Goal: Obtain resource: Download file/media

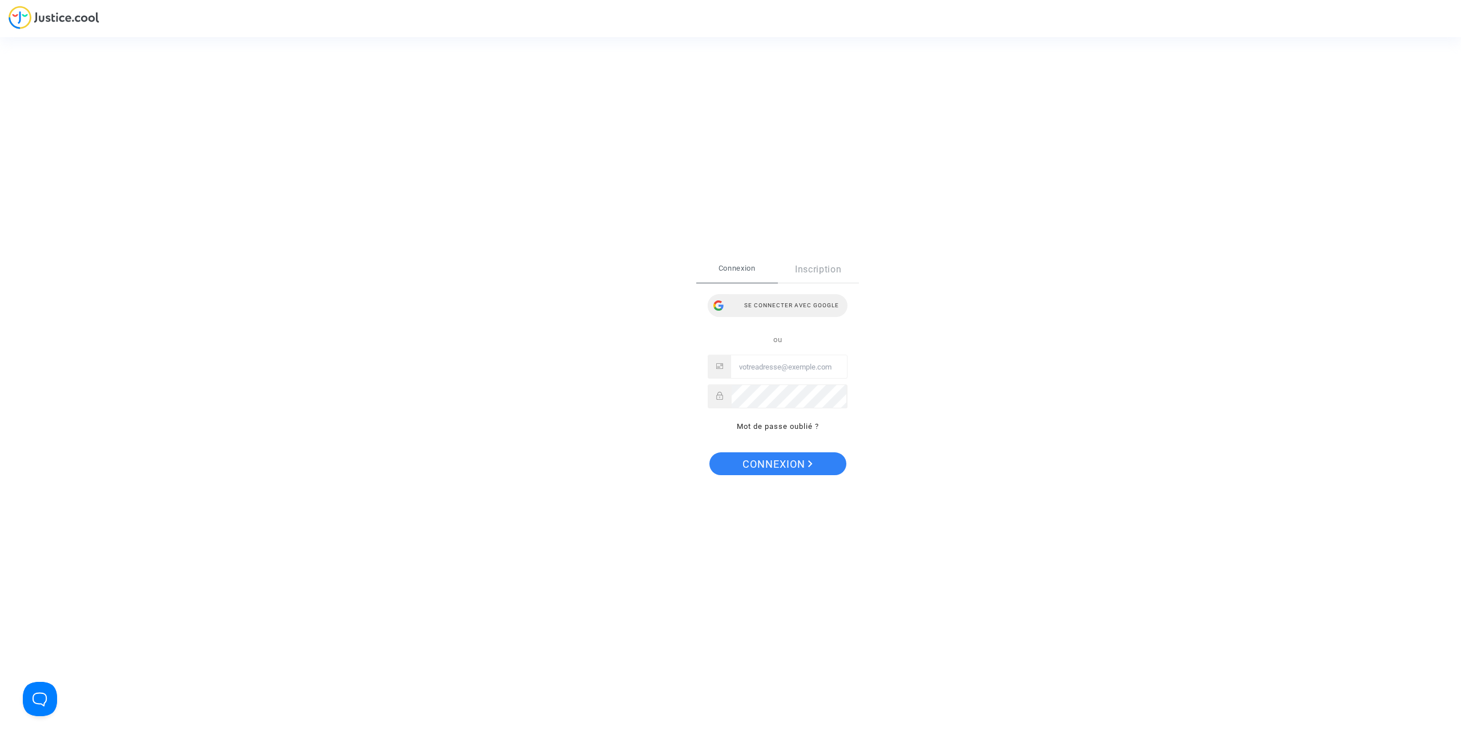
click at [797, 305] on div "Se connecter avec Google" at bounding box center [778, 305] width 140 height 23
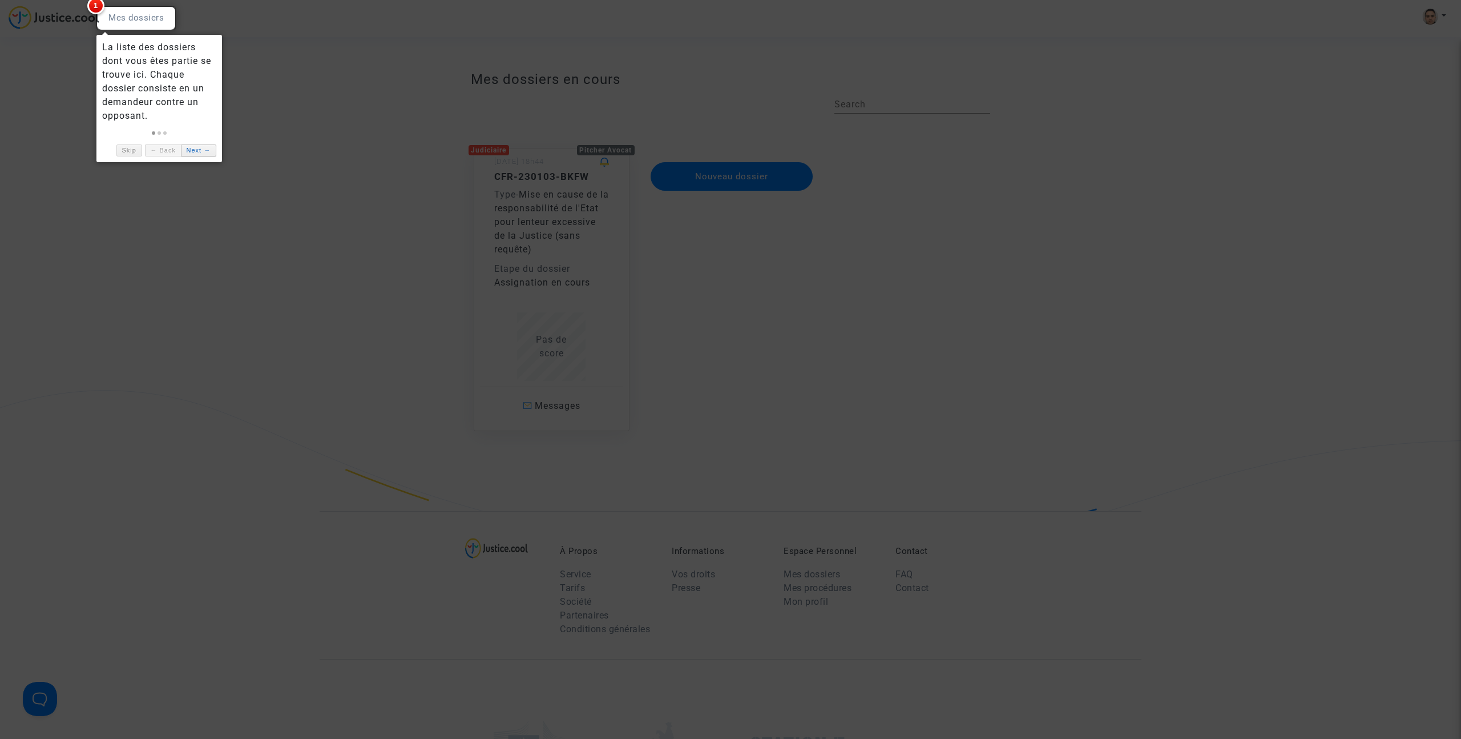
click at [186, 152] on link "Next →" at bounding box center [198, 150] width 35 height 12
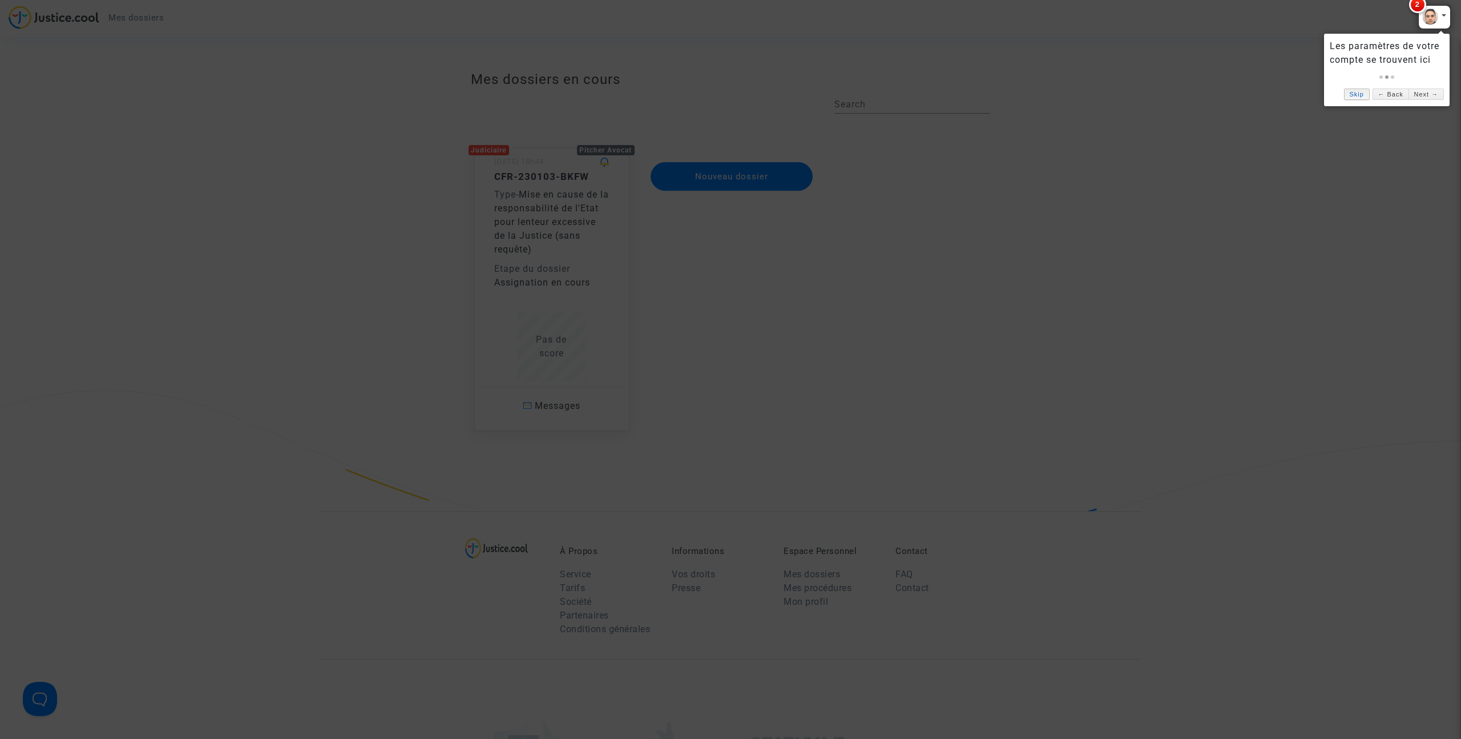
click at [1349, 95] on link "Skip" at bounding box center [1357, 94] width 26 height 12
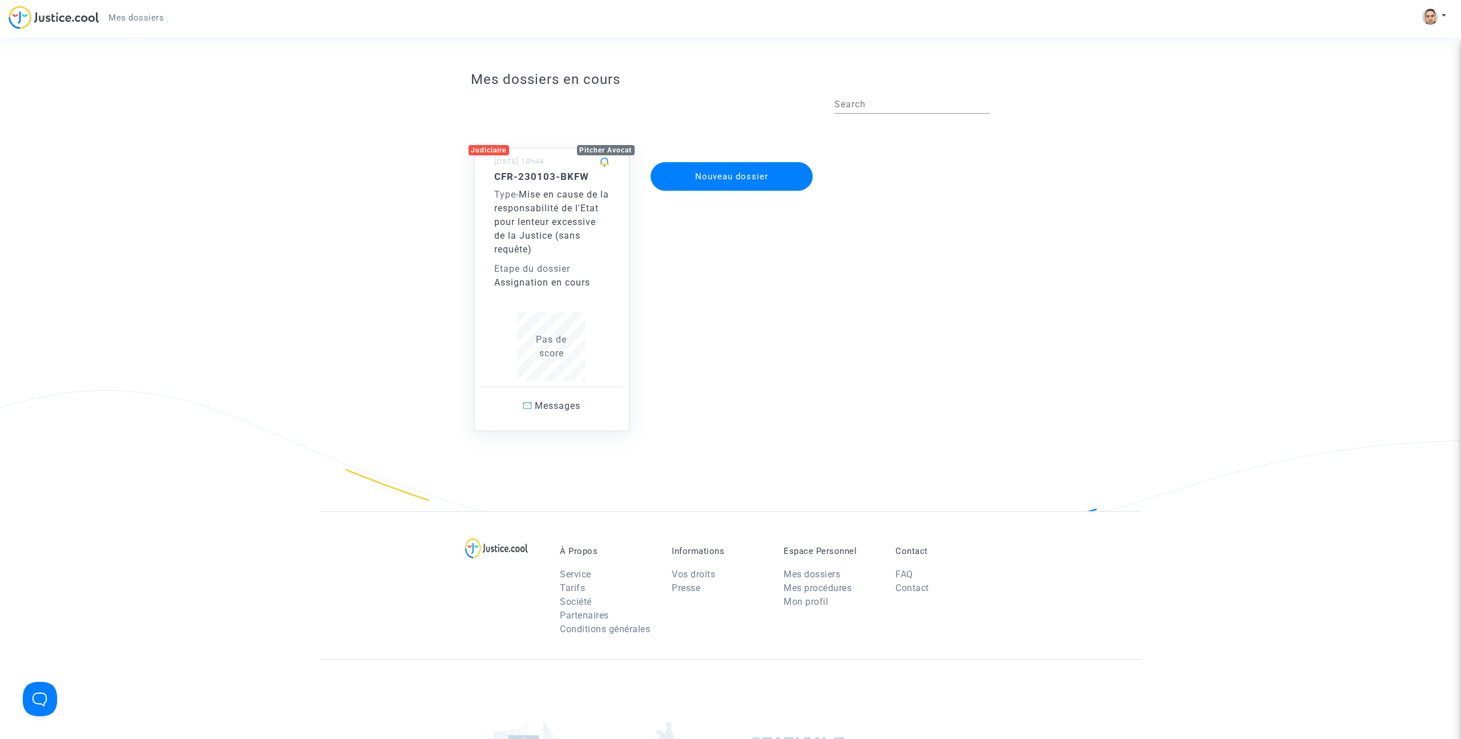
click at [572, 198] on span "Mise en cause de la responsabilité de l'Etat pour lenteur excessive de la Justi…" at bounding box center [551, 222] width 115 height 66
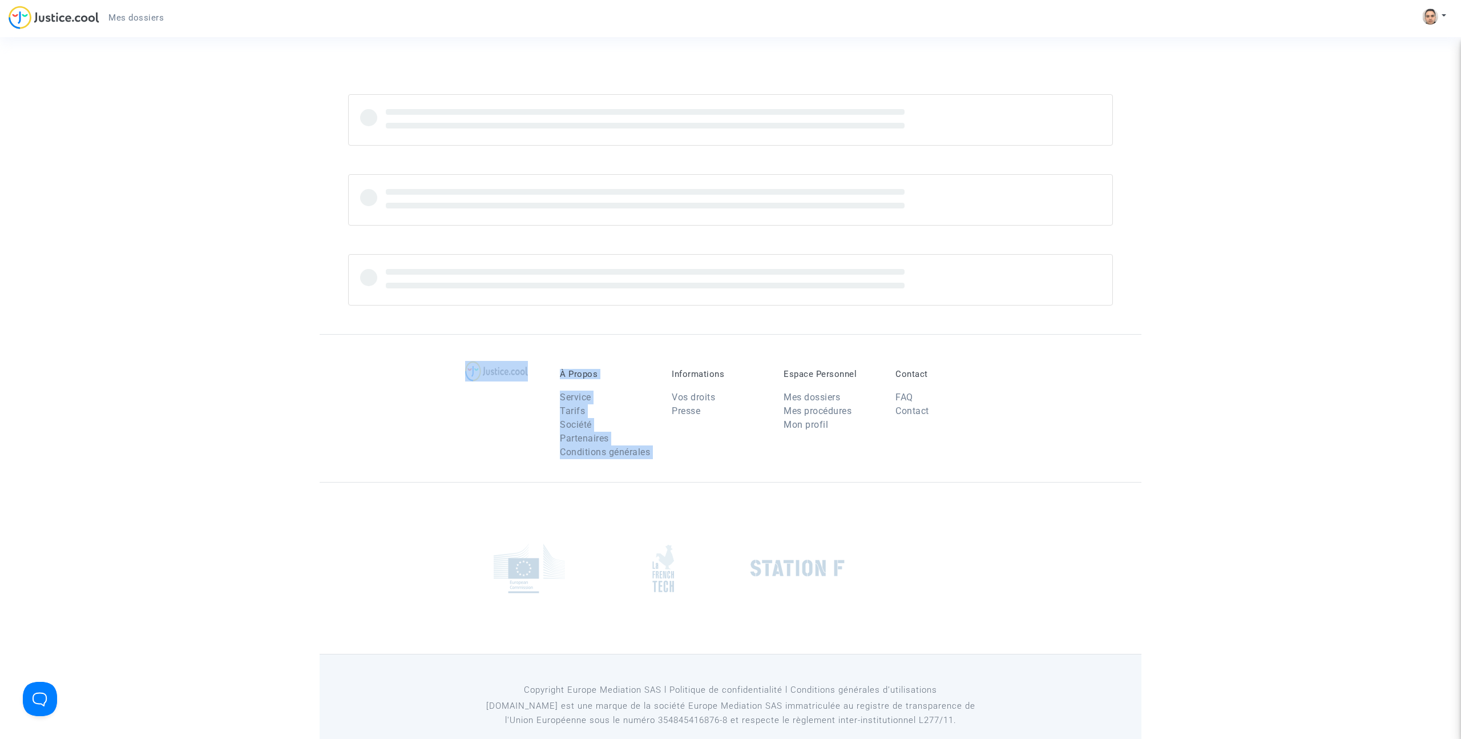
click at [573, 198] on section "À Propos Service Tarifs Société Partenaires Conditions générales Informations V…" at bounding box center [730, 378] width 1461 height 757
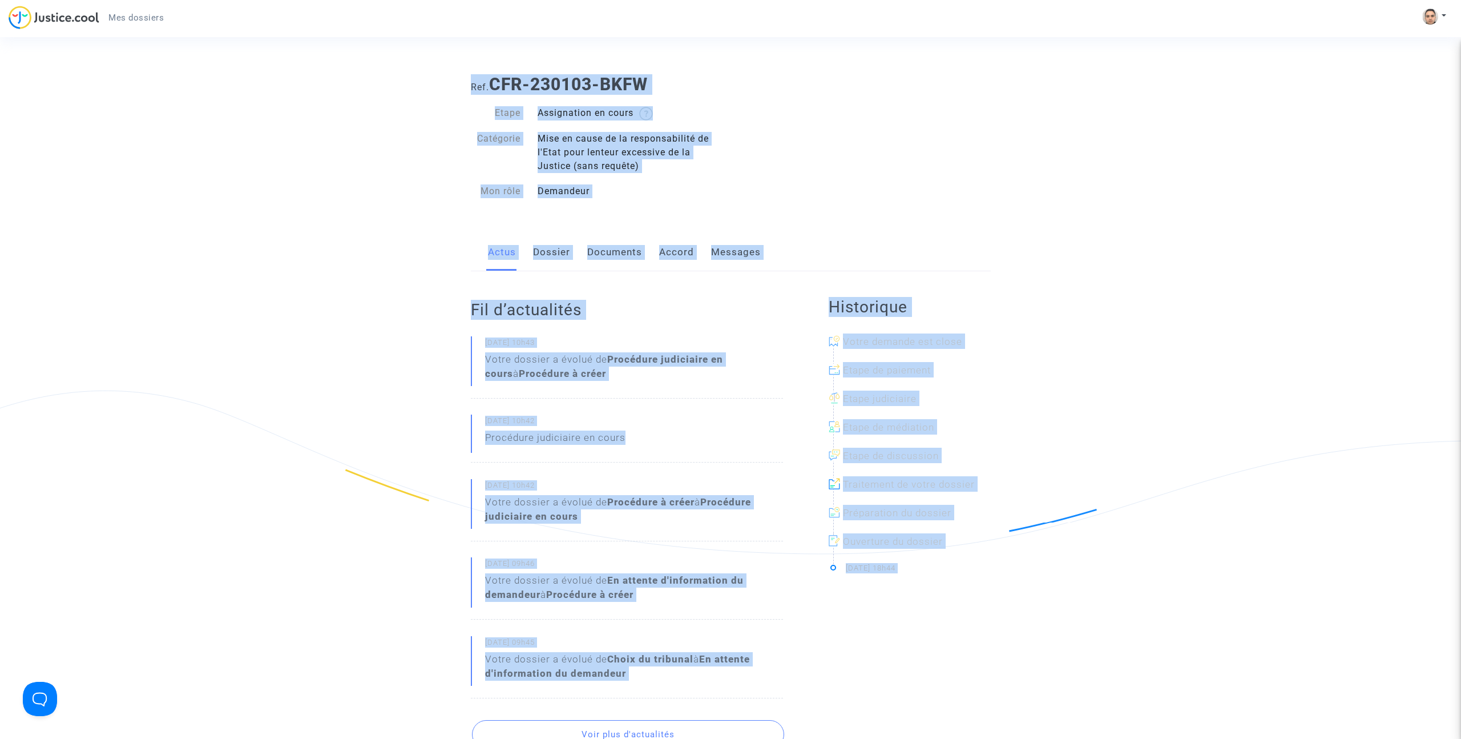
click at [657, 149] on div "Mise en cause de la responsabilité de l'Etat pour lenteur excessive de la Justi…" at bounding box center [629, 152] width 201 height 41
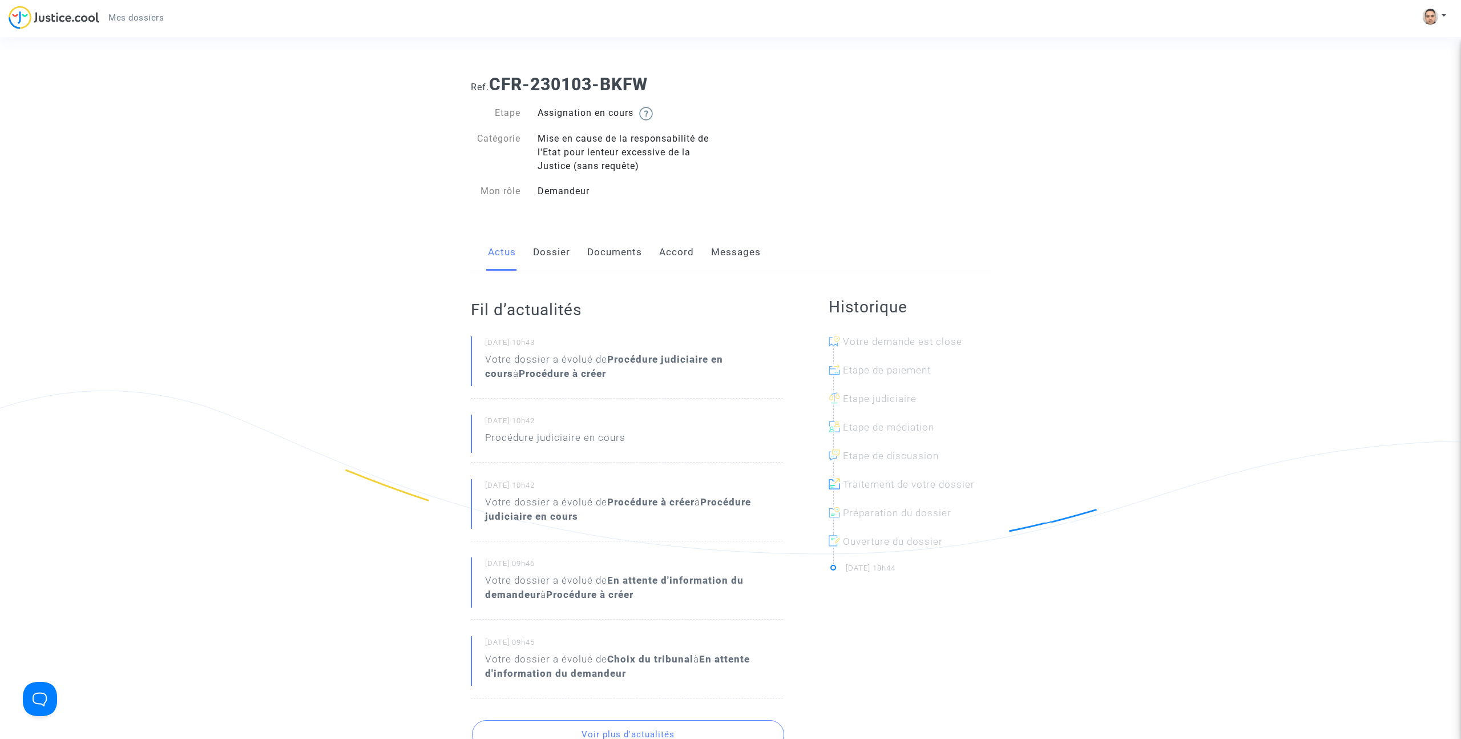
click at [574, 145] on div "Mise en cause de la responsabilité de l'Etat pour lenteur excessive de la Justi…" at bounding box center [629, 152] width 201 height 41
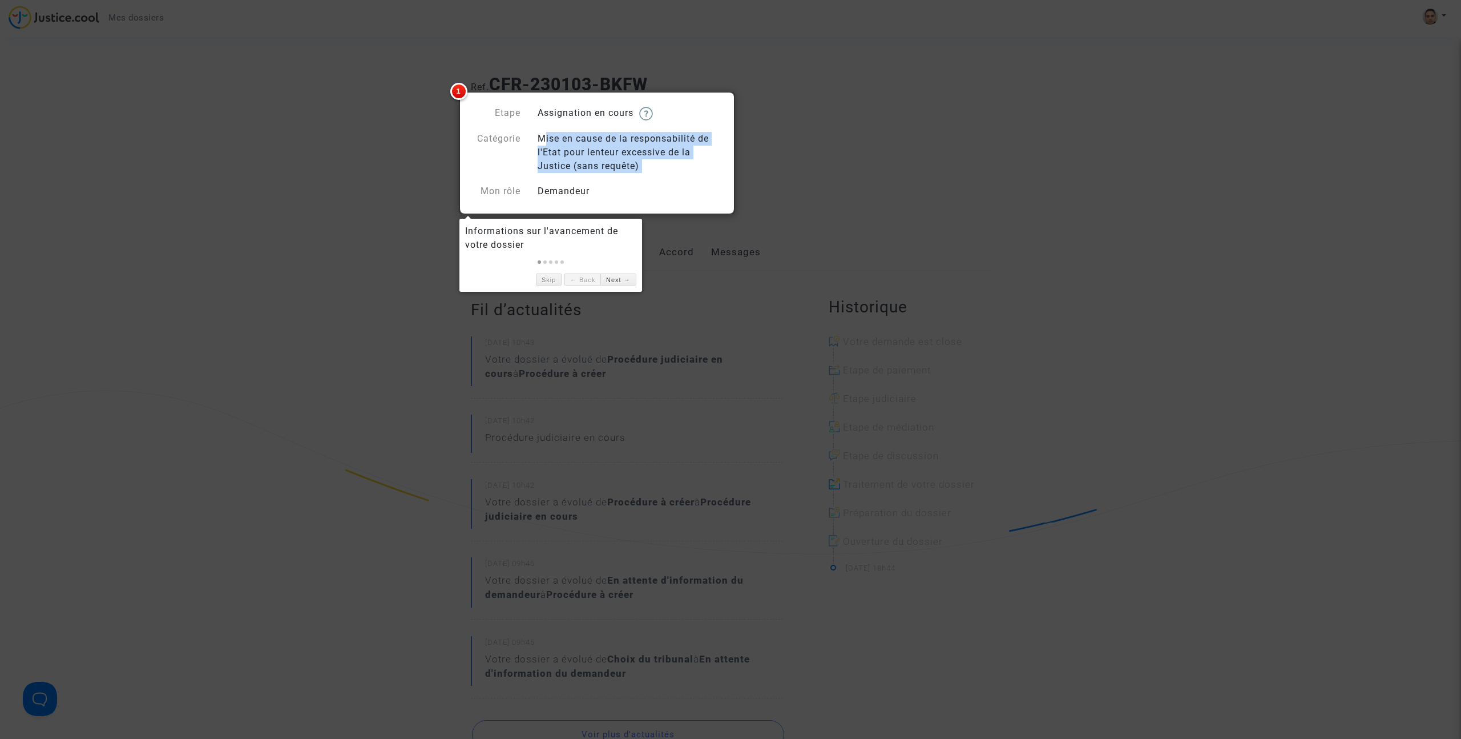
click at [574, 144] on div "Mise en cause de la responsabilité de l'Etat pour lenteur excessive de la Justi…" at bounding box center [629, 152] width 201 height 41
drag, startPoint x: 601, startPoint y: 274, endPoint x: 609, endPoint y: 275, distance: 8.0
click at [602, 274] on link "Next →" at bounding box center [617, 279] width 35 height 12
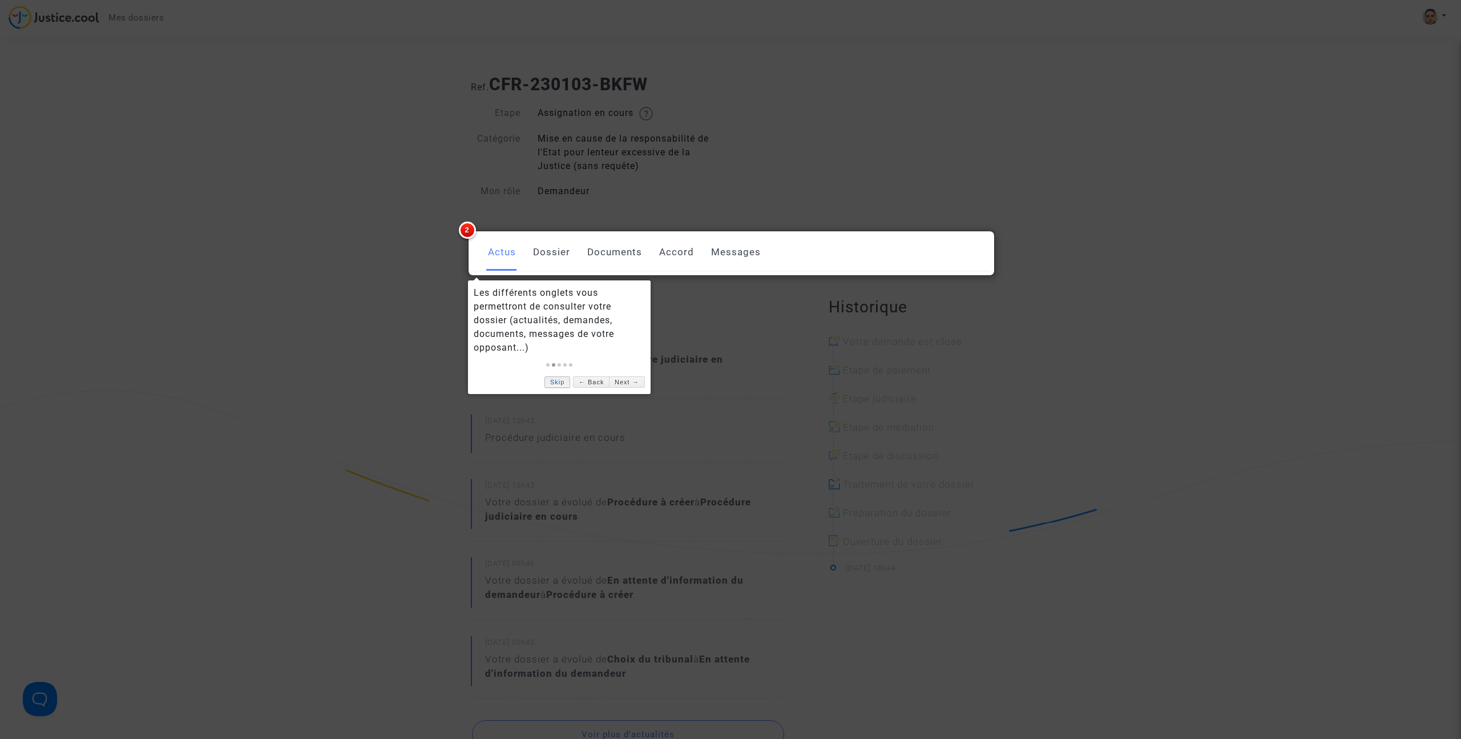
click at [557, 381] on link "Skip" at bounding box center [558, 382] width 26 height 12
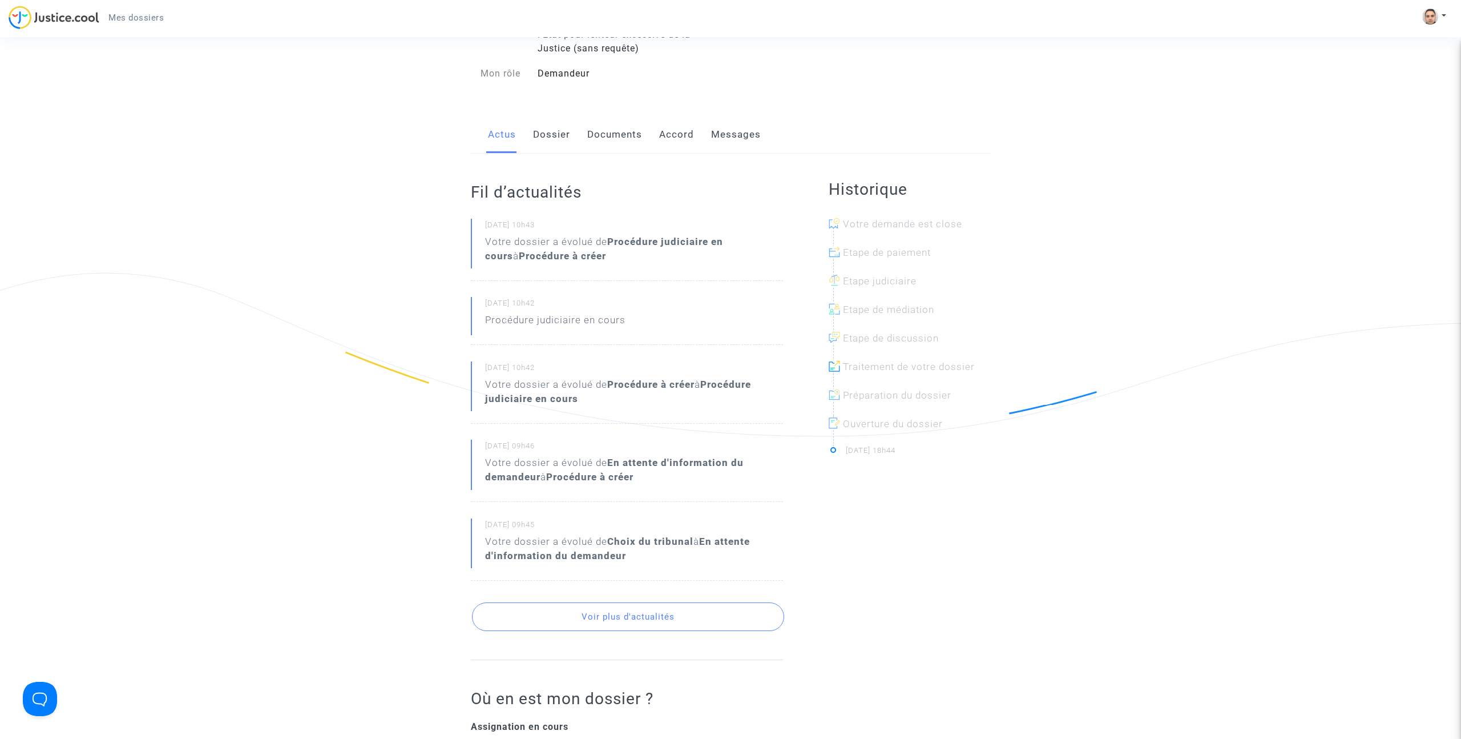
scroll to position [116, 0]
drag, startPoint x: 486, startPoint y: 224, endPoint x: 561, endPoint y: 225, distance: 74.2
click at [561, 225] on small "[DATE] 10h43" at bounding box center [634, 228] width 298 height 15
click at [553, 255] on b "Procédure à créer" at bounding box center [562, 256] width 87 height 11
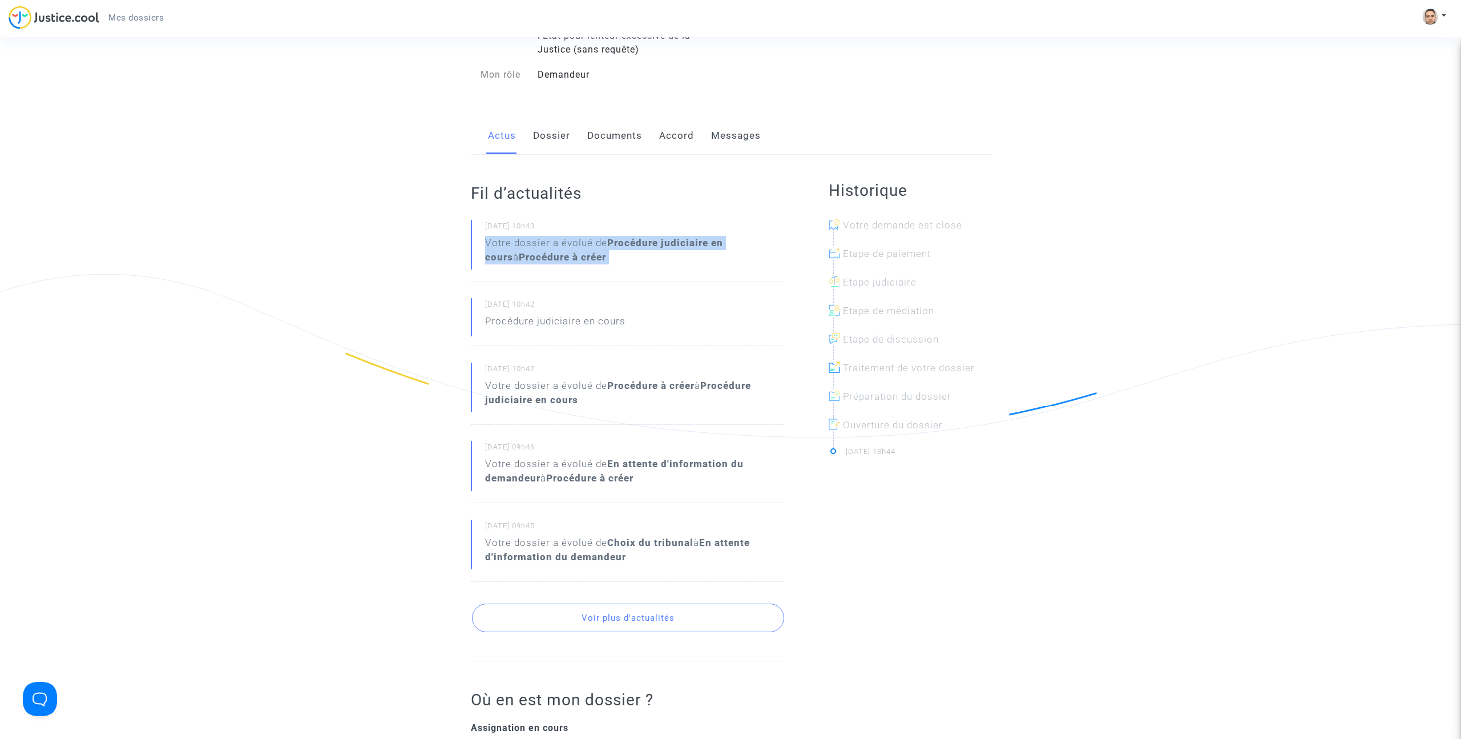
click at [553, 255] on b "Procédure à créer" at bounding box center [562, 256] width 87 height 11
click at [664, 248] on b "Procédure judiciaire en cours" at bounding box center [604, 250] width 238 height 26
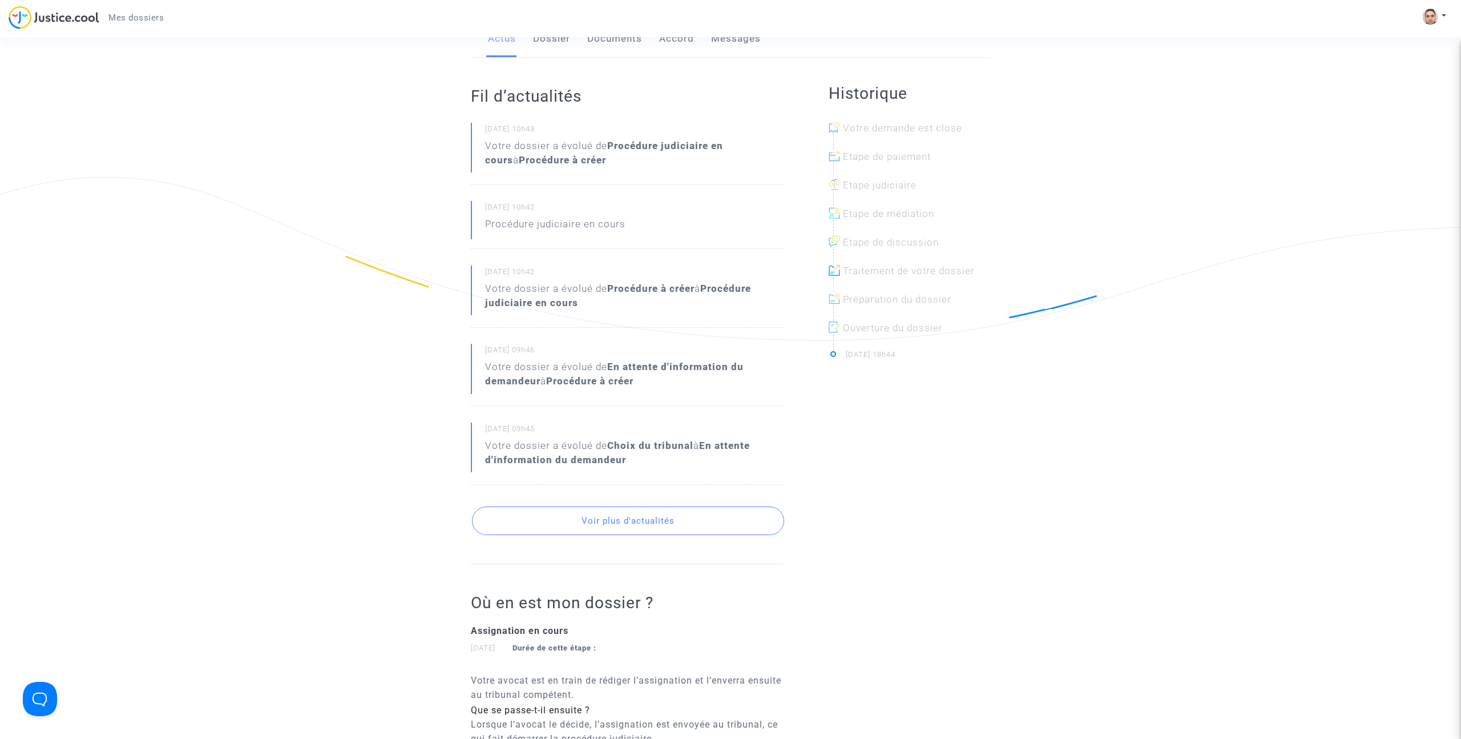
scroll to position [181, 0]
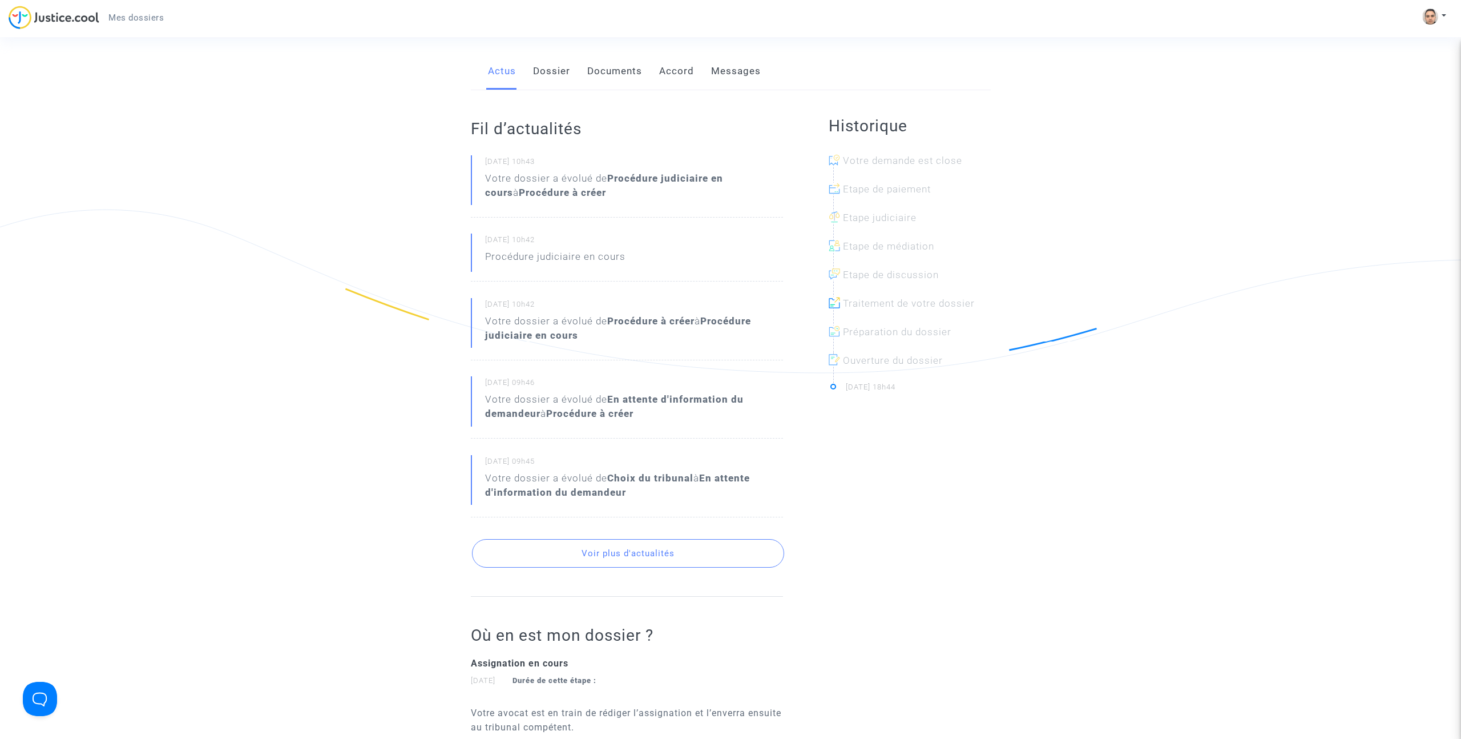
click at [586, 542] on button "Voir plus d'actualités" at bounding box center [628, 553] width 312 height 29
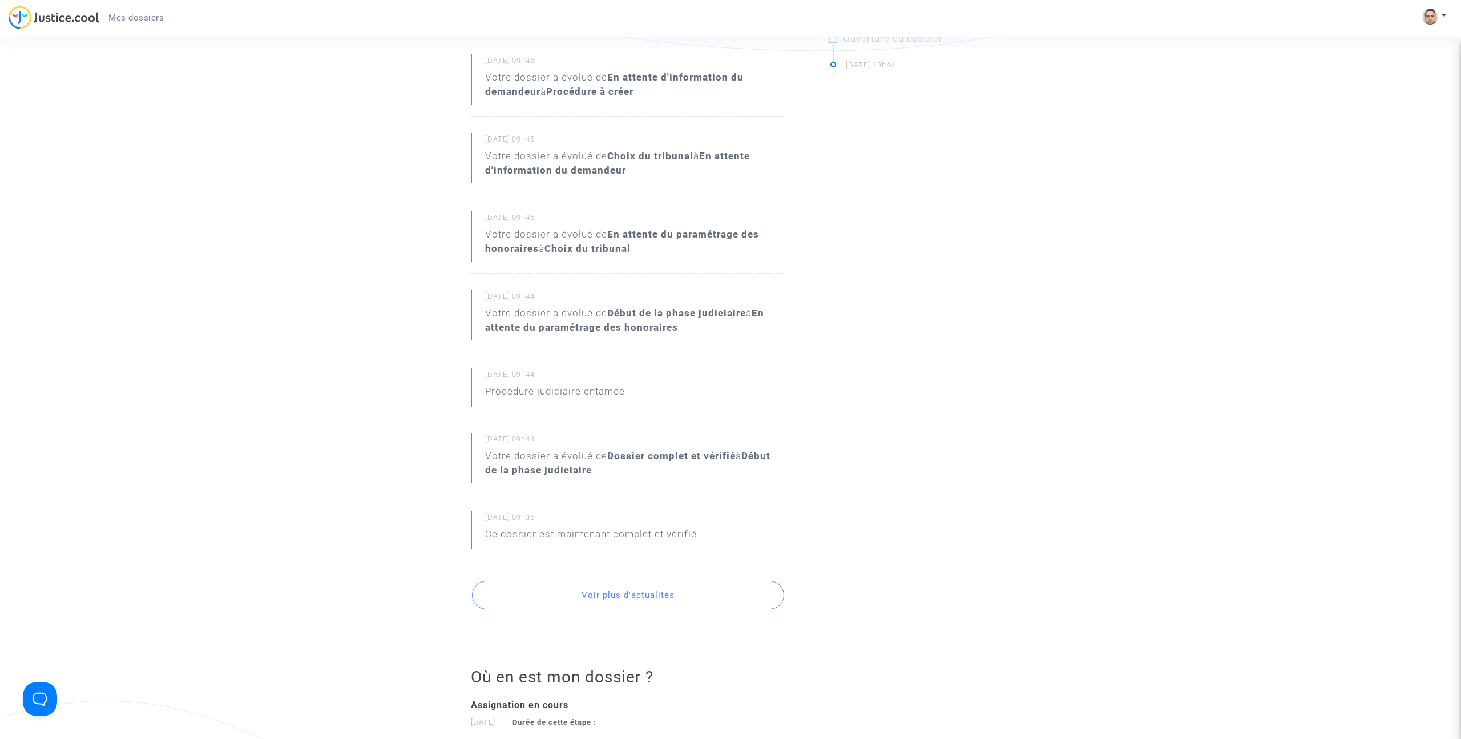
scroll to position [505, 0]
click at [623, 590] on button "Voir plus d'actualités" at bounding box center [628, 592] width 312 height 29
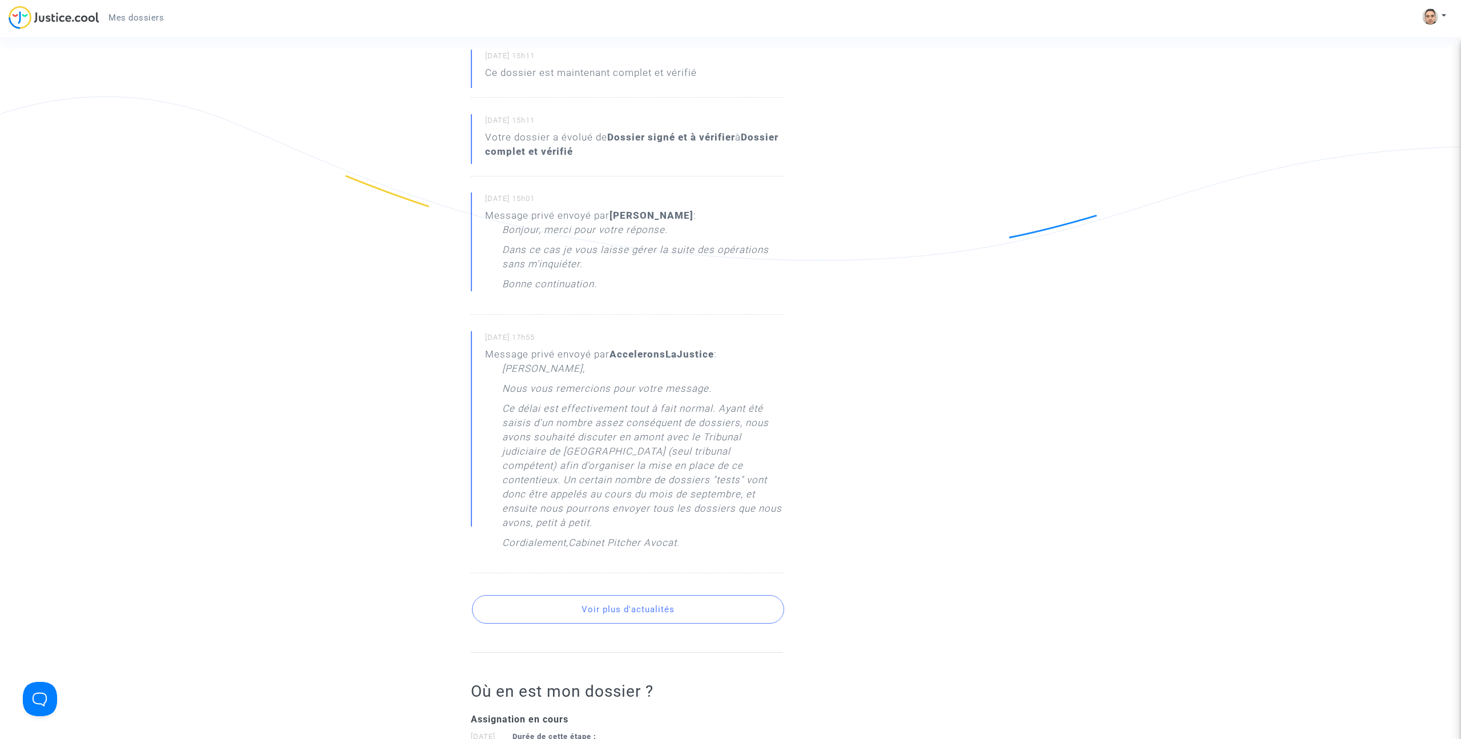
scroll to position [1100, 0]
drag, startPoint x: 604, startPoint y: 542, endPoint x: 624, endPoint y: 539, distance: 20.2
click at [604, 542] on p "Cabinet Pitcher Avocat." at bounding box center [624, 552] width 111 height 20
click at [624, 542] on p "Cabinet Pitcher Avocat." at bounding box center [624, 552] width 111 height 20
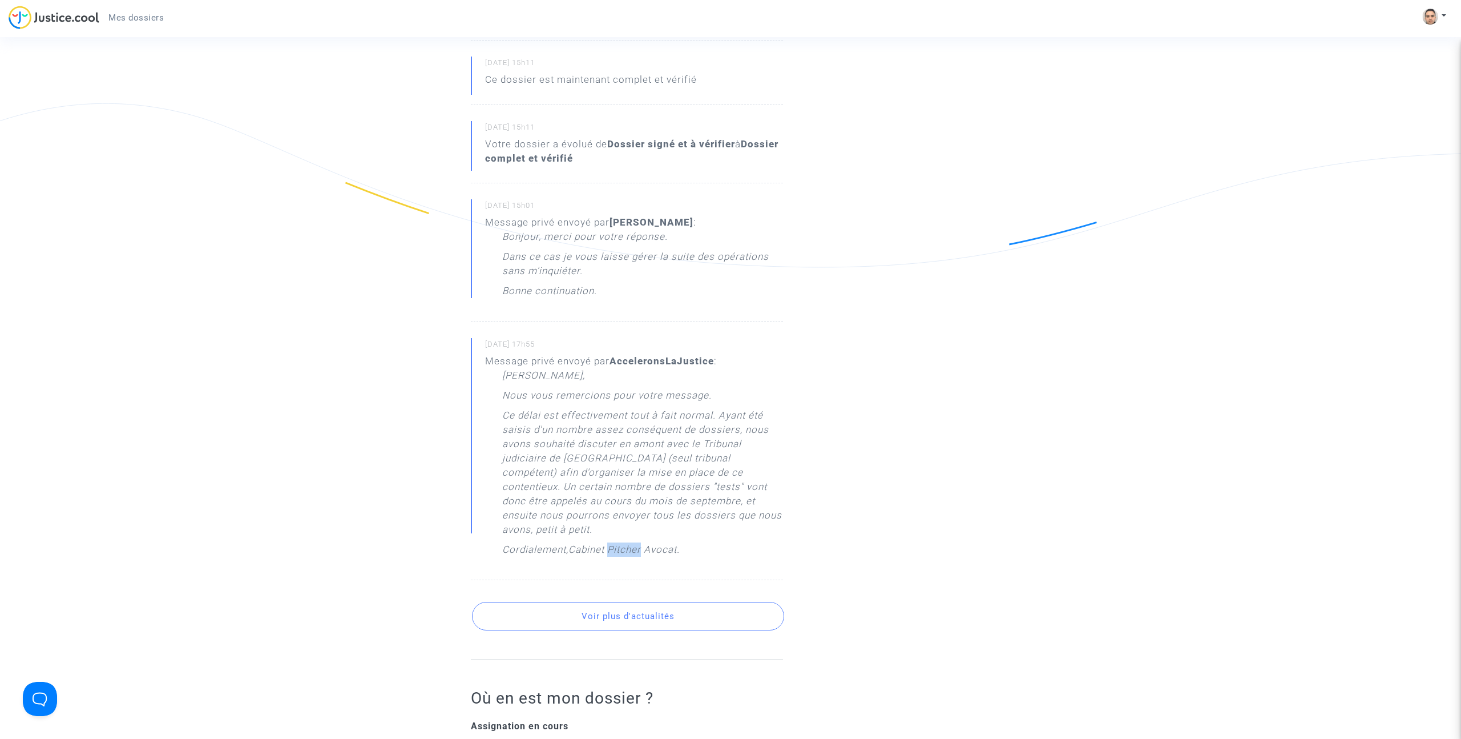
click at [624, 542] on p "Cabinet Pitcher Avocat." at bounding box center [624, 552] width 111 height 20
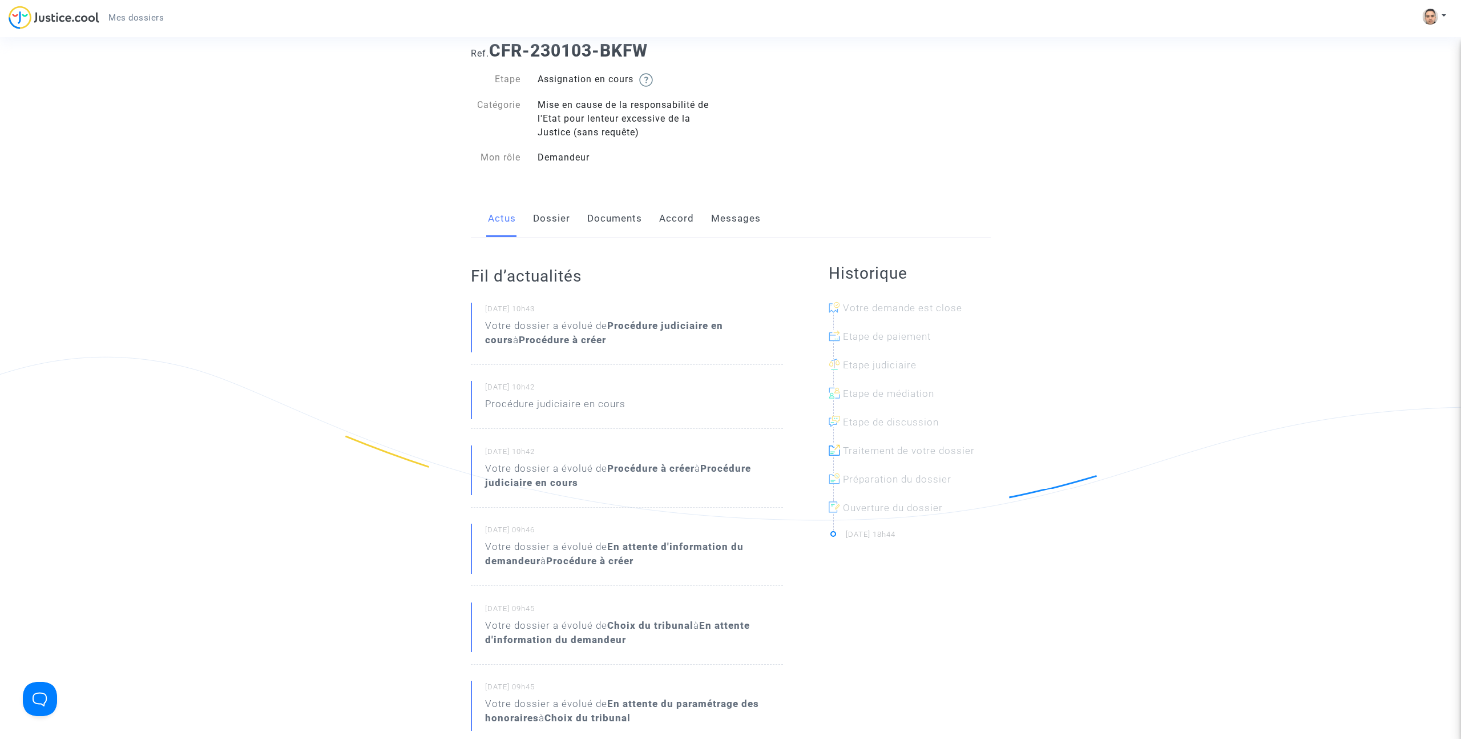
scroll to position [0, 0]
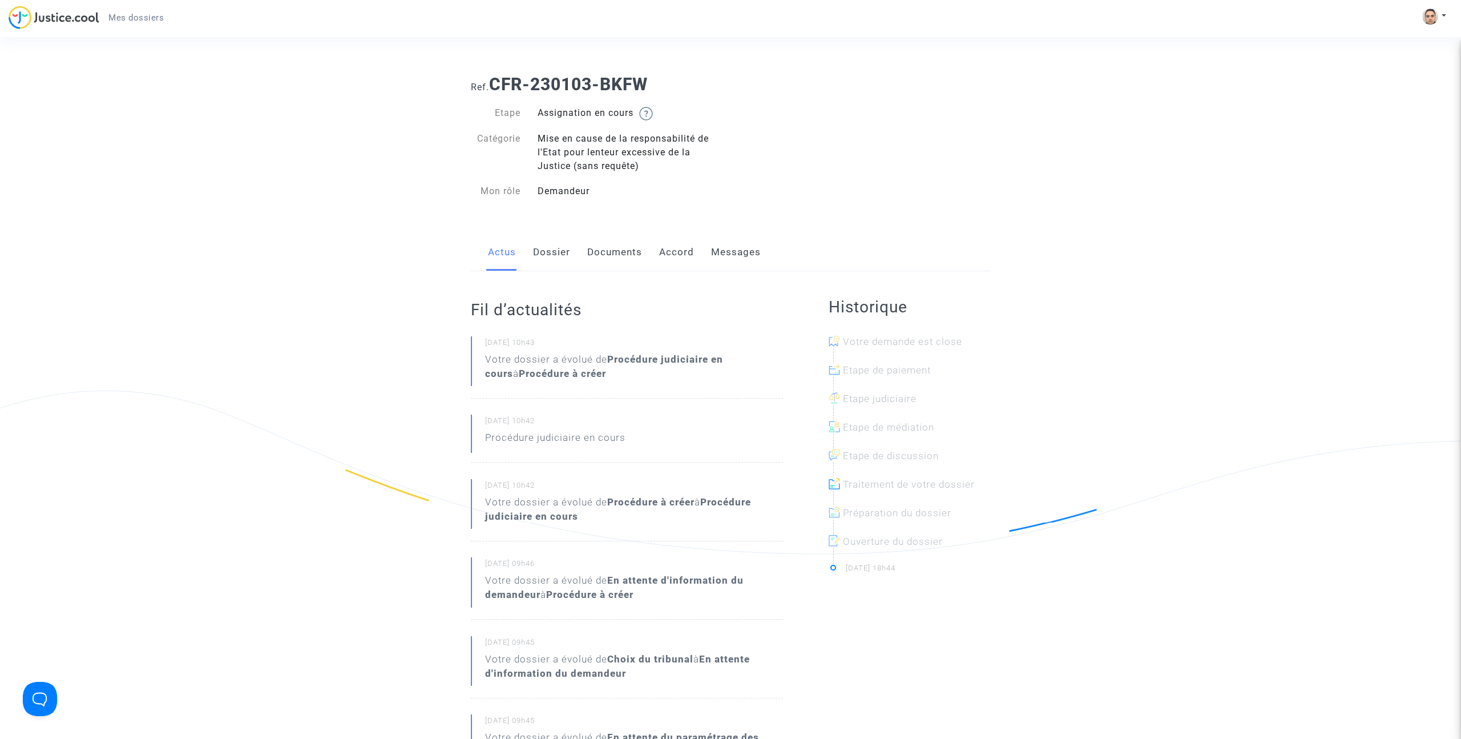
click at [599, 255] on link "Documents" at bounding box center [614, 252] width 55 height 38
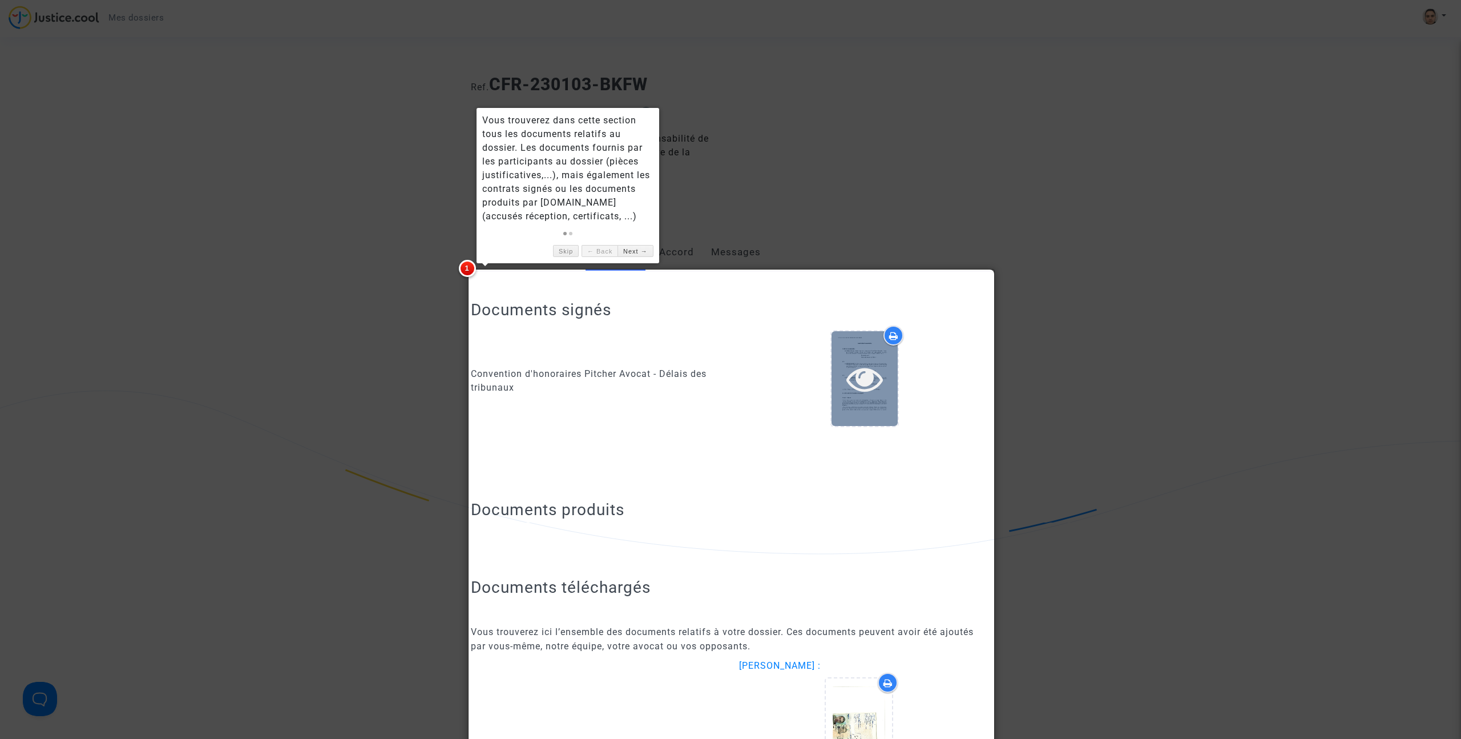
click at [880, 383] on icon at bounding box center [864, 378] width 37 height 37
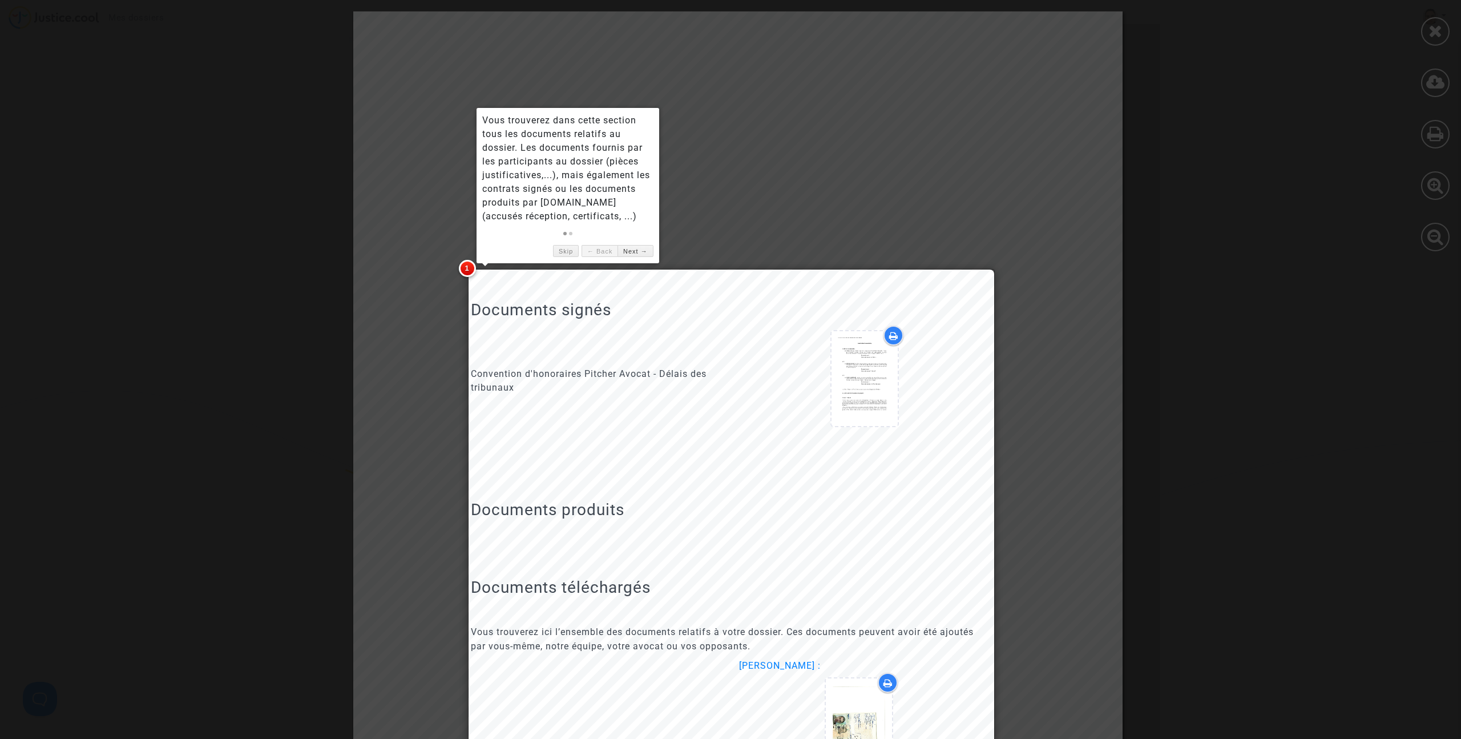
click at [901, 240] on div at bounding box center [730, 369] width 1461 height 739
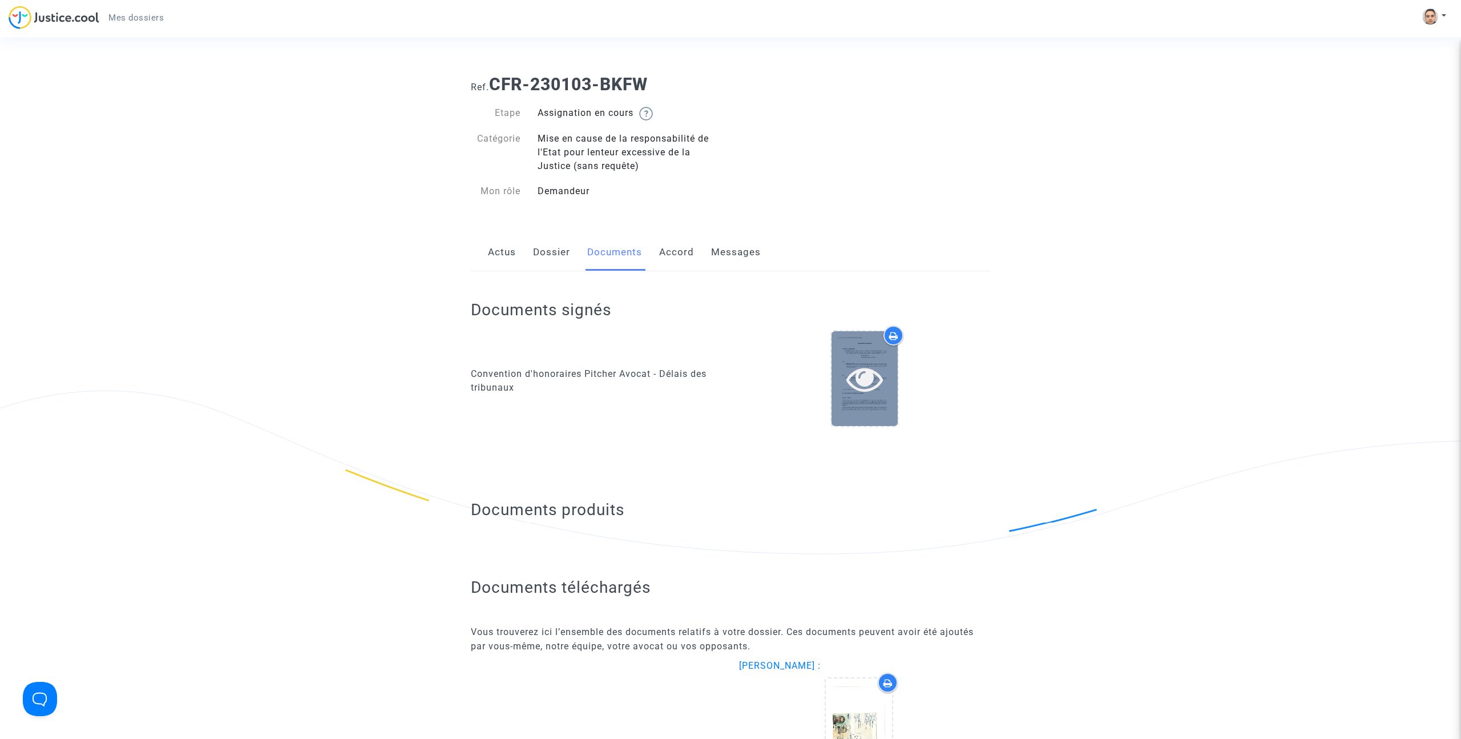
click at [857, 373] on icon at bounding box center [864, 378] width 37 height 37
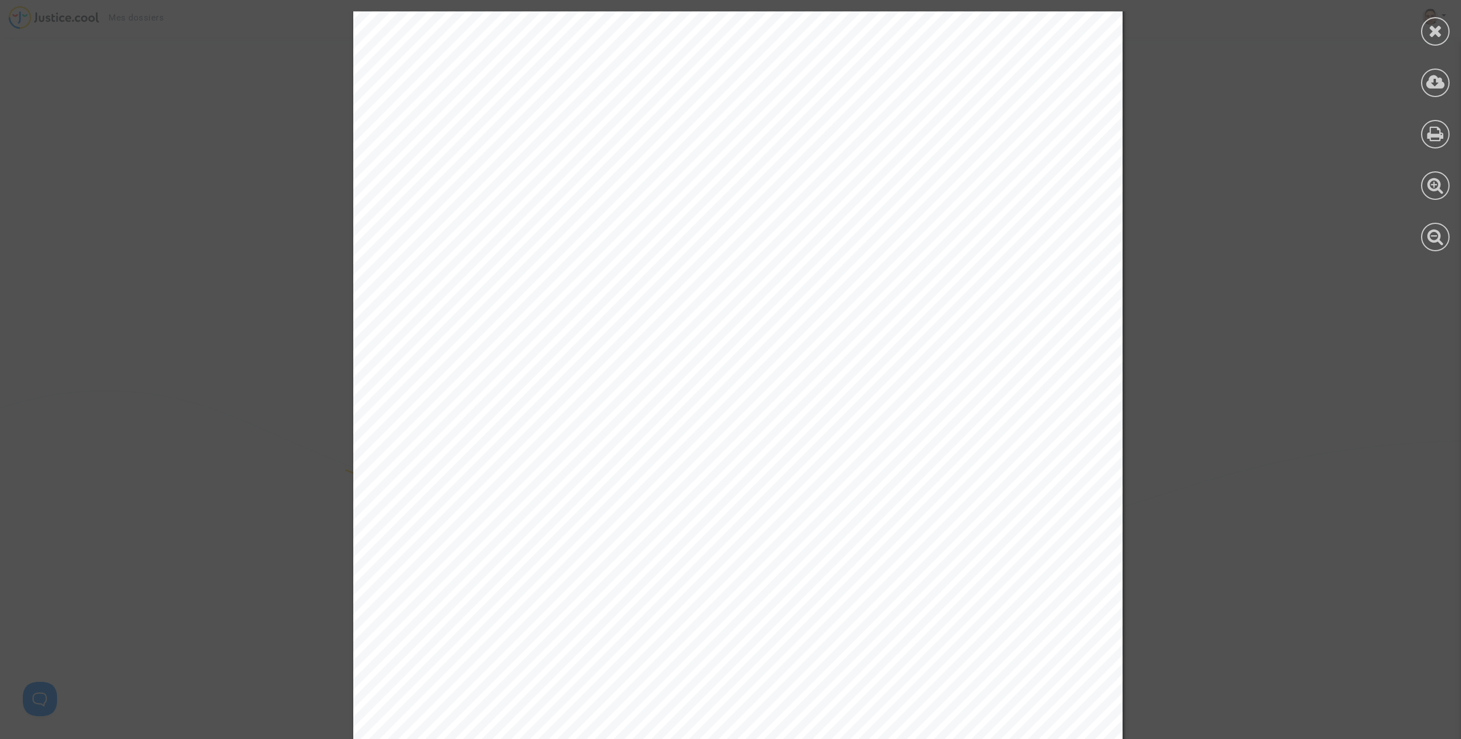
scroll to position [6909, 0]
click at [1444, 31] on div at bounding box center [1435, 31] width 29 height 29
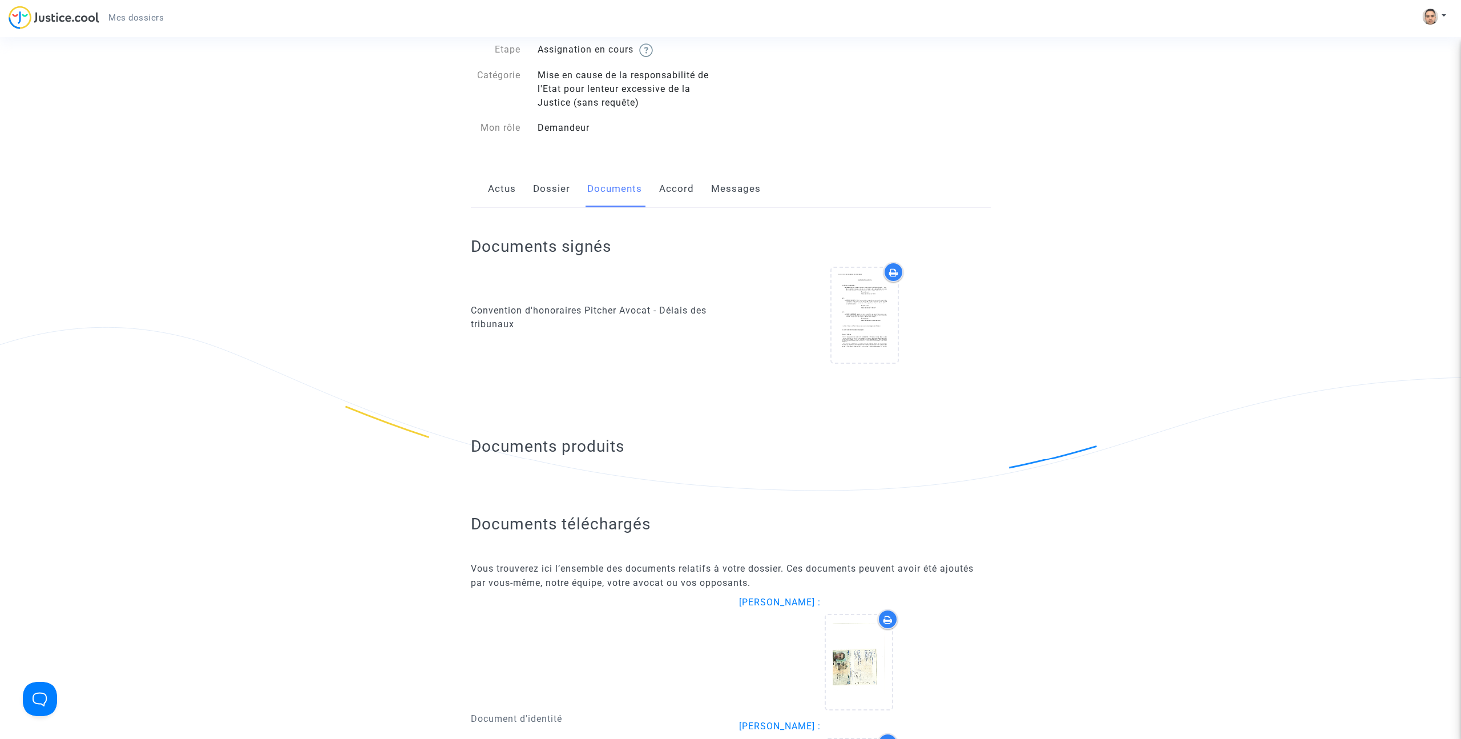
click at [537, 179] on link "Dossier" at bounding box center [551, 189] width 37 height 38
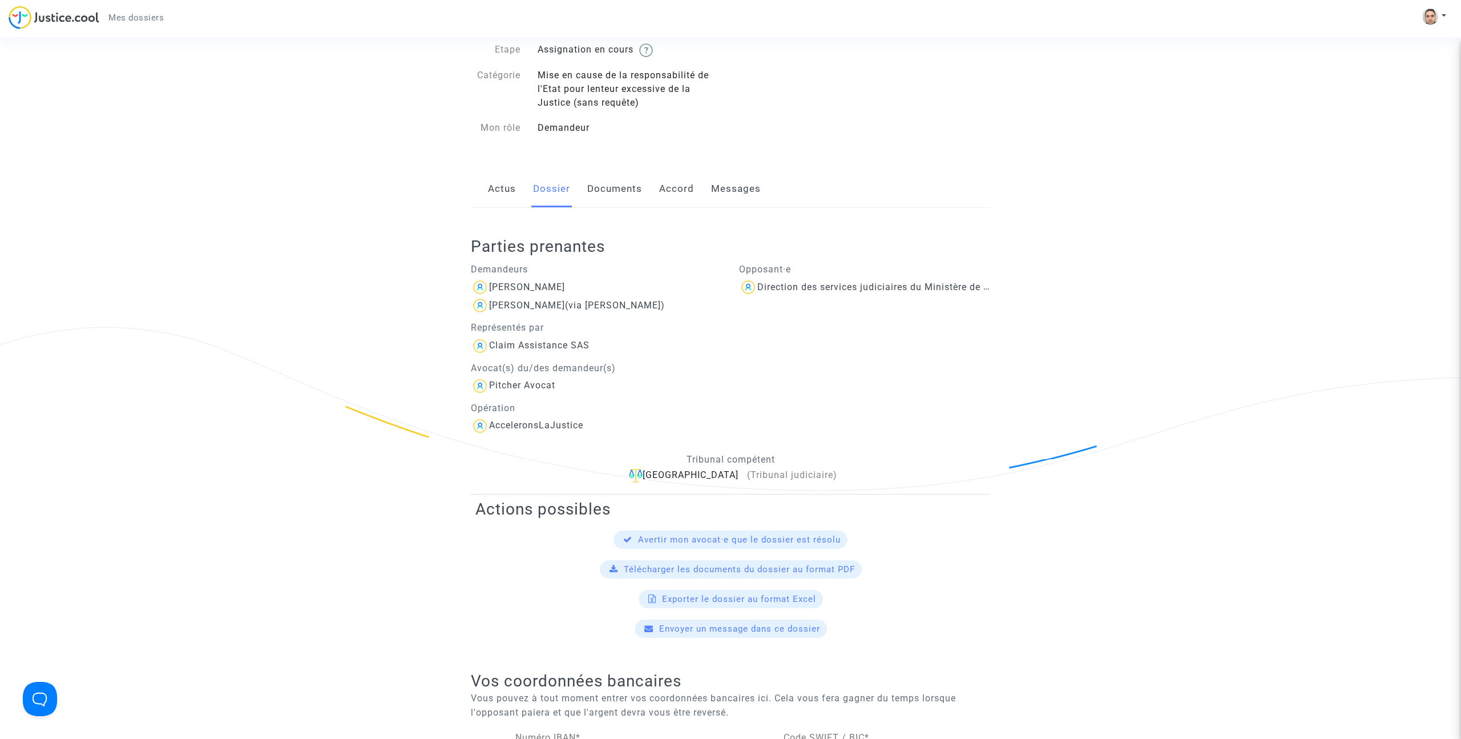
click at [672, 200] on link "Accord" at bounding box center [676, 189] width 35 height 38
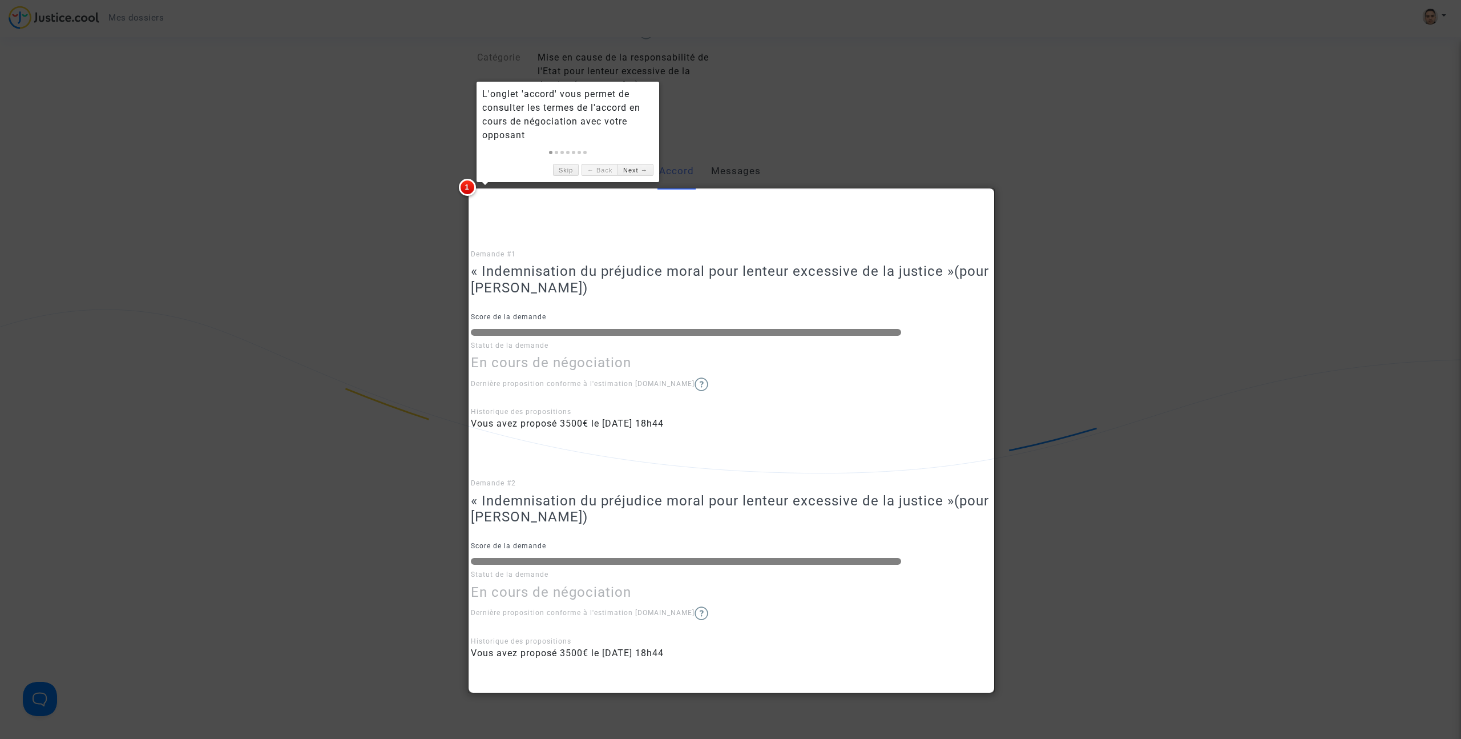
scroll to position [64, 0]
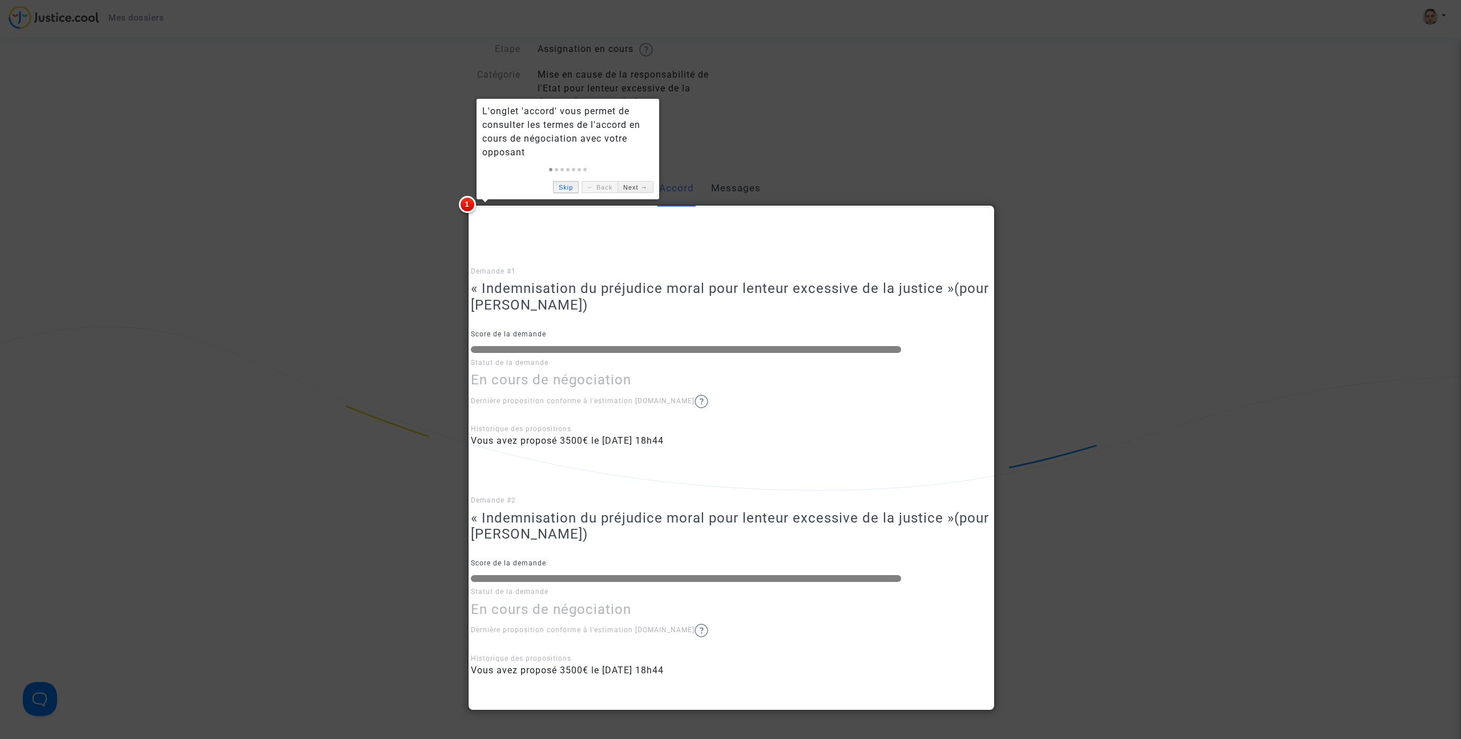
click at [561, 189] on link "Skip" at bounding box center [566, 187] width 26 height 12
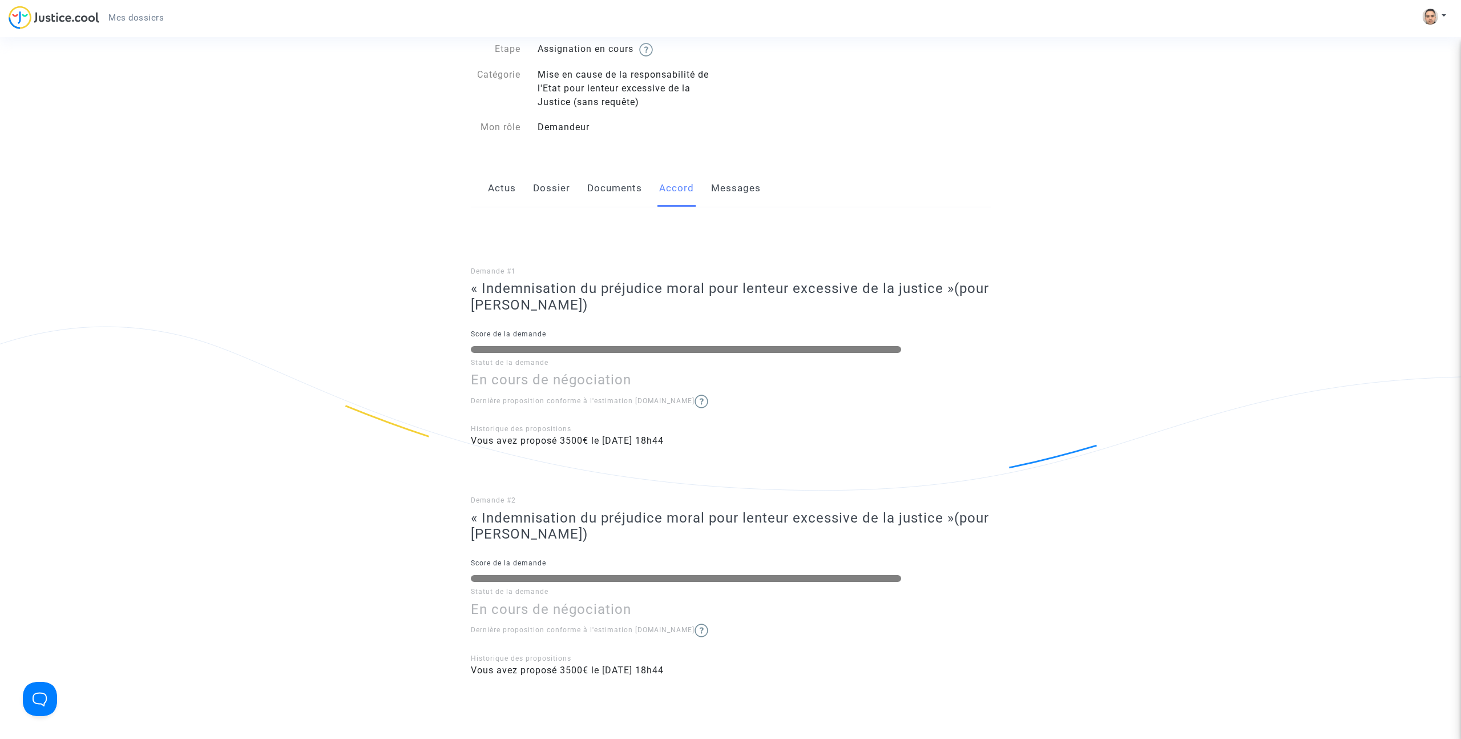
drag, startPoint x: 478, startPoint y: 186, endPoint x: 484, endPoint y: 184, distance: 5.8
click at [479, 186] on div "Actus Dossier Documents Accord Messages" at bounding box center [731, 189] width 520 height 38
click at [515, 183] on link "Actus" at bounding box center [502, 189] width 28 height 38
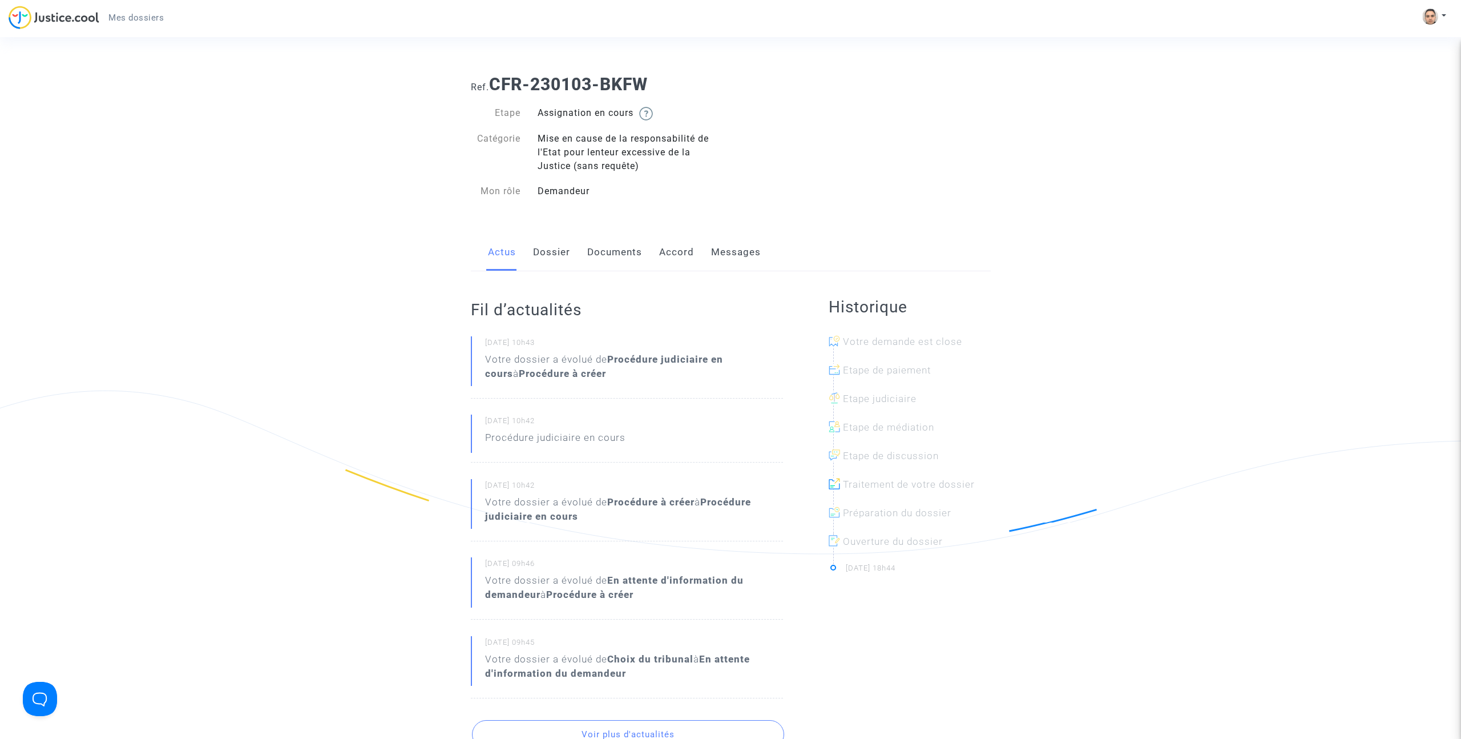
click at [131, 21] on span "Mes dossiers" at bounding box center [135, 18] width 55 height 10
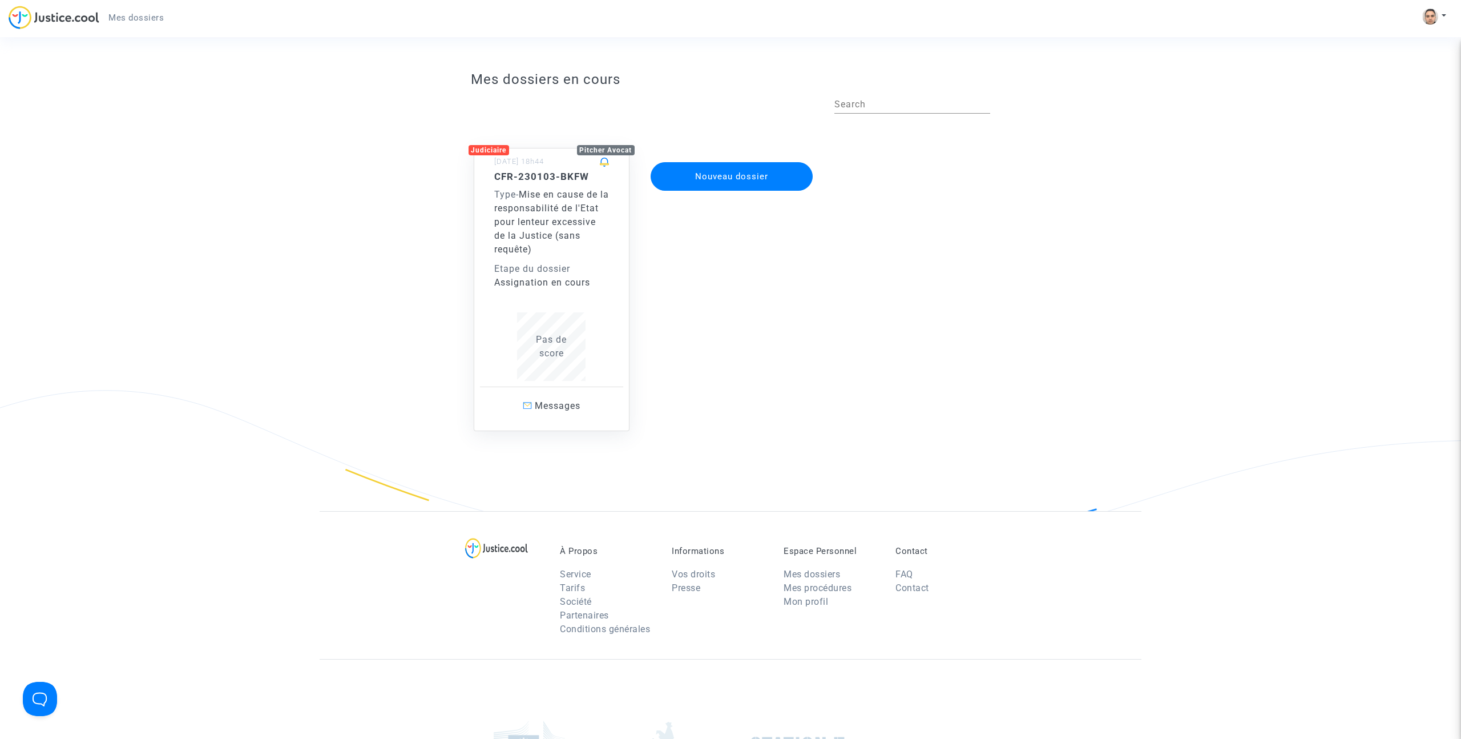
click at [554, 71] on div "Mes dossiers en cours Search Judiciaire Pitcher Avocat [DATE] 18h44 CFR-230103-…" at bounding box center [731, 288] width 520 height 445
drag, startPoint x: 554, startPoint y: 71, endPoint x: 544, endPoint y: 91, distance: 23.0
click at [553, 71] on div "Mes dossiers en cours Search Judiciaire Pitcher Avocat [DATE] 18h44 CFR-230103-…" at bounding box center [731, 288] width 520 height 445
click at [536, 245] on span "Mise en cause de la responsabilité de l'Etat pour lenteur excessive de la Justi…" at bounding box center [551, 222] width 115 height 66
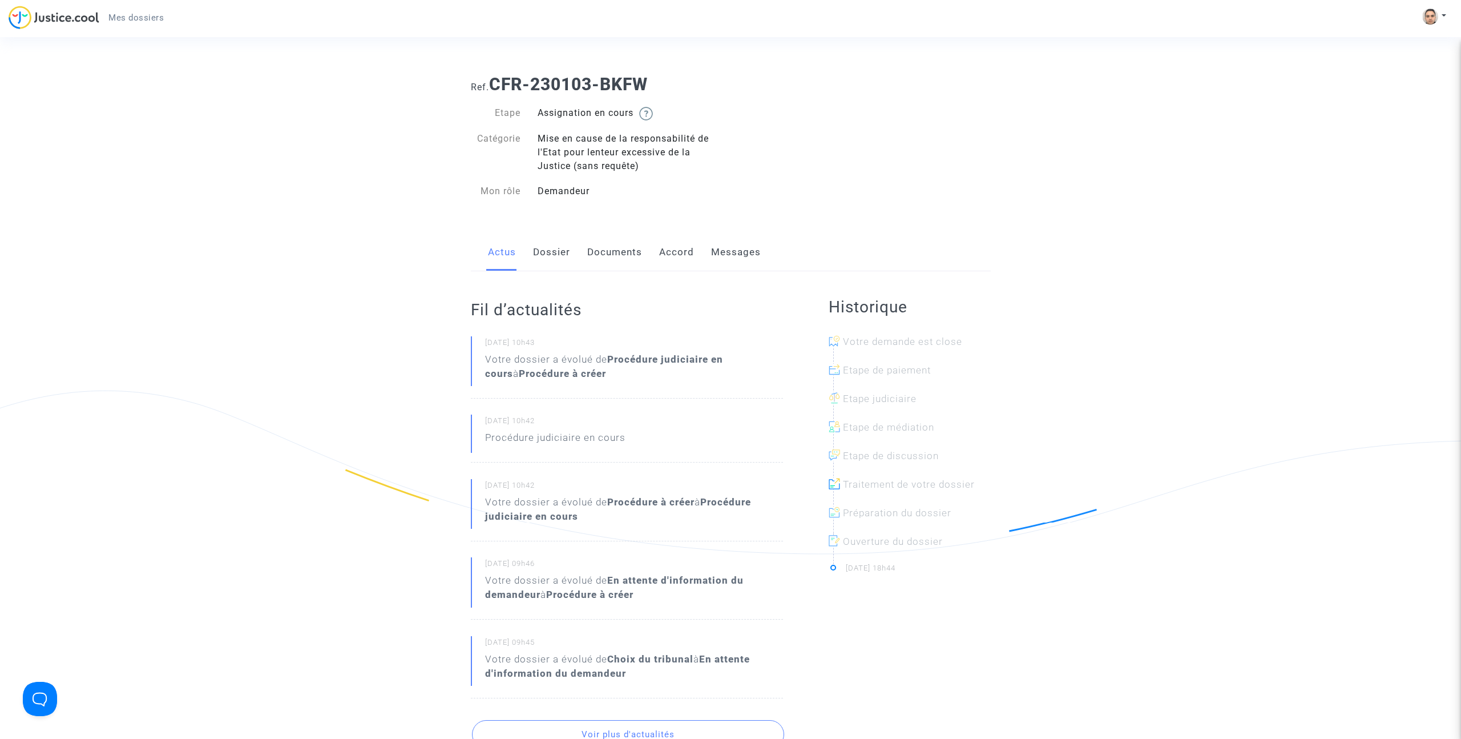
click at [605, 253] on link "Documents" at bounding box center [614, 252] width 55 height 38
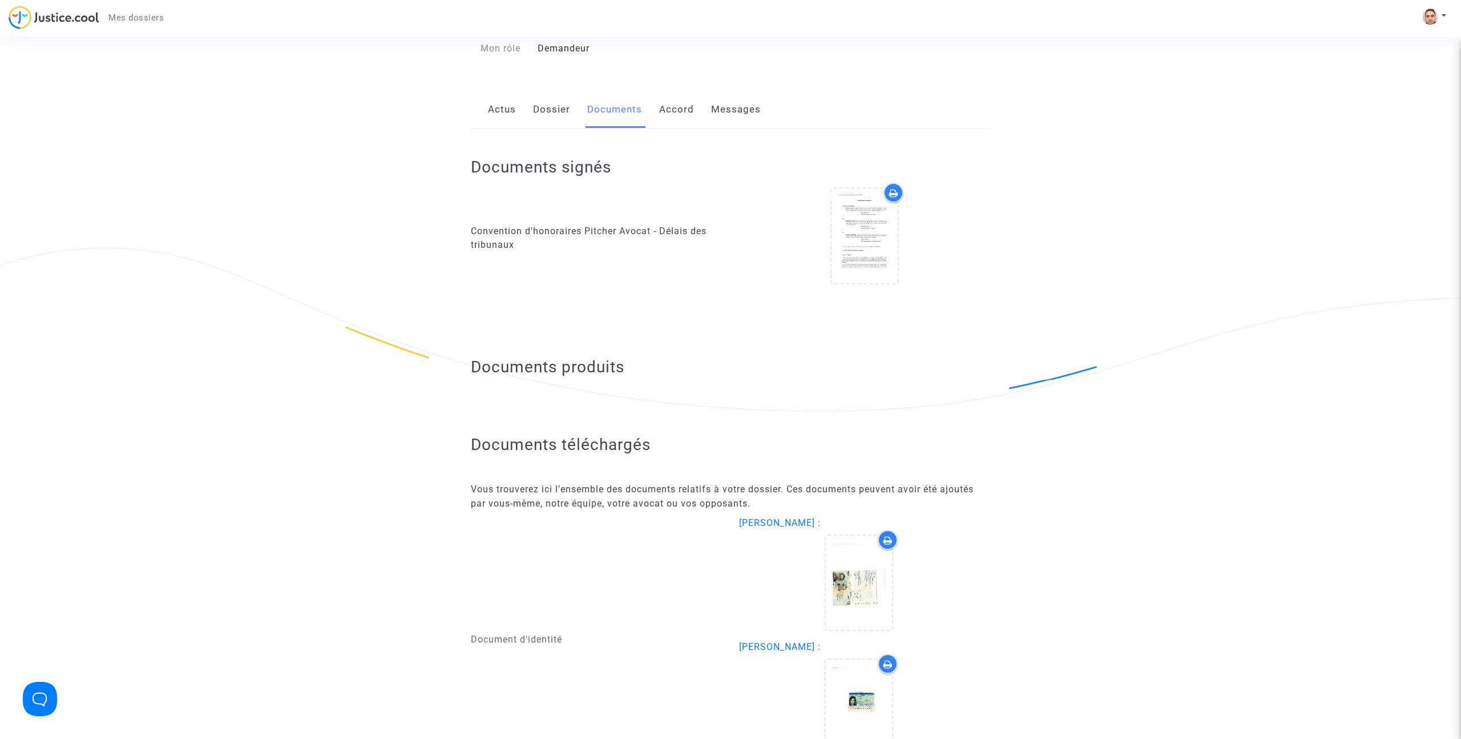
scroll to position [144, 0]
click at [521, 110] on div "Actus Dossier Documents Accord Messages" at bounding box center [731, 108] width 520 height 38
click at [550, 107] on link "Dossier" at bounding box center [551, 108] width 37 height 38
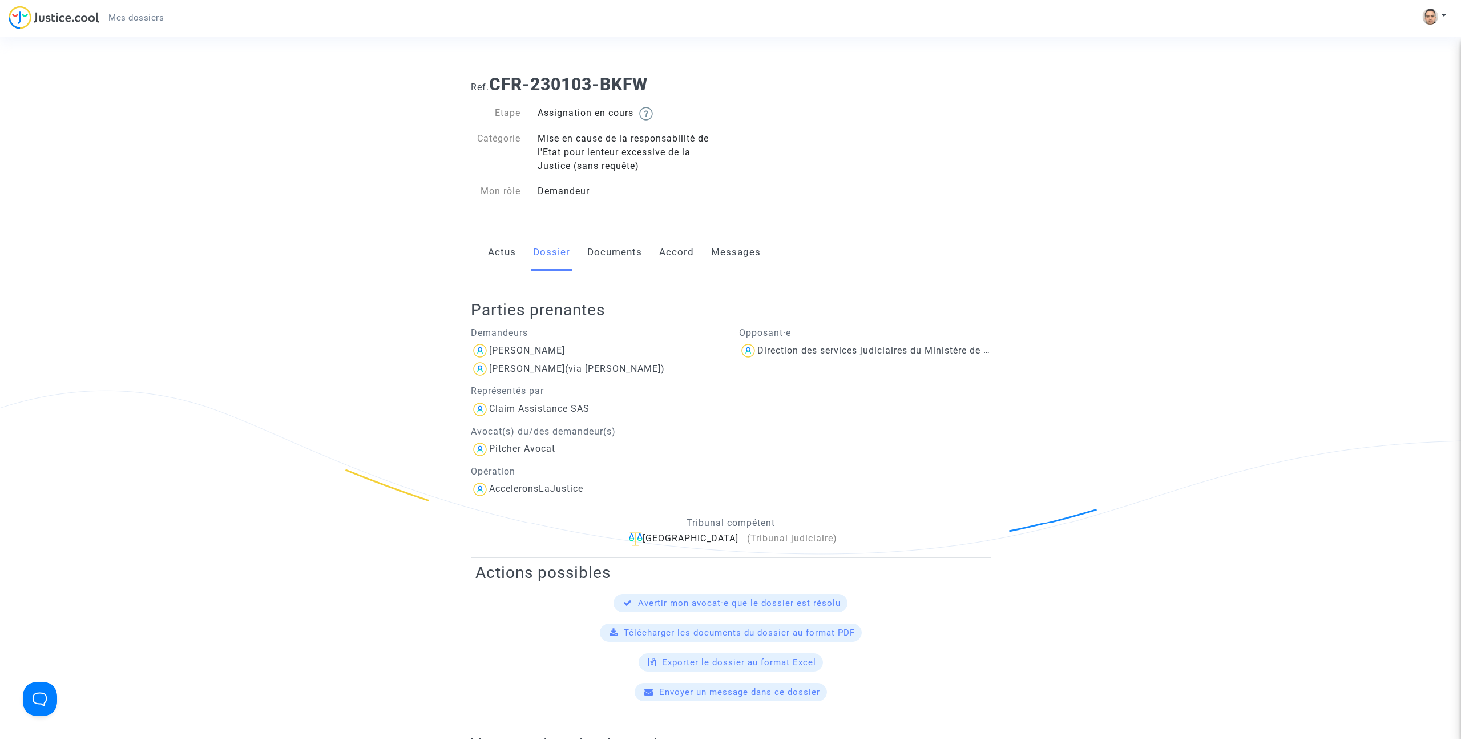
click at [736, 259] on link "Messages" at bounding box center [736, 252] width 50 height 38
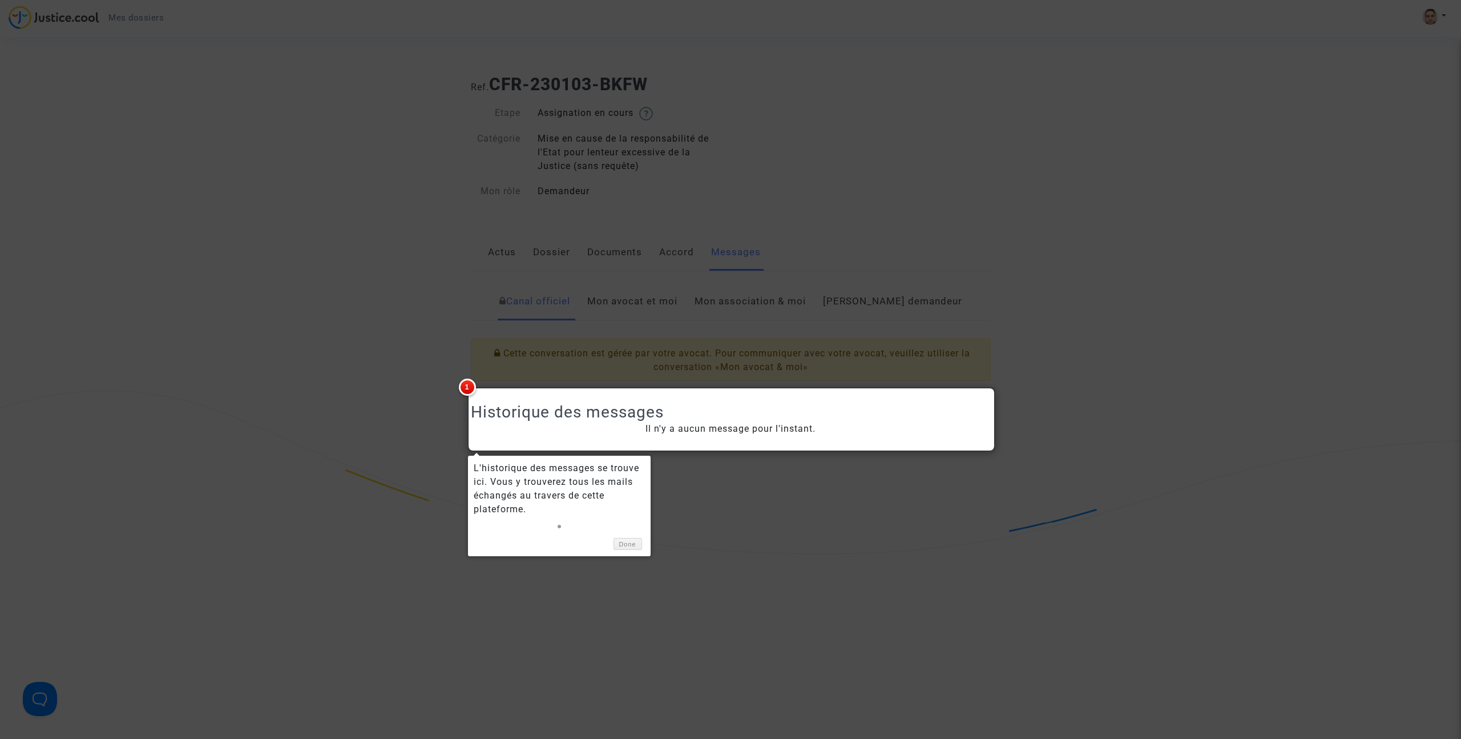
click at [662, 305] on div at bounding box center [730, 369] width 1461 height 739
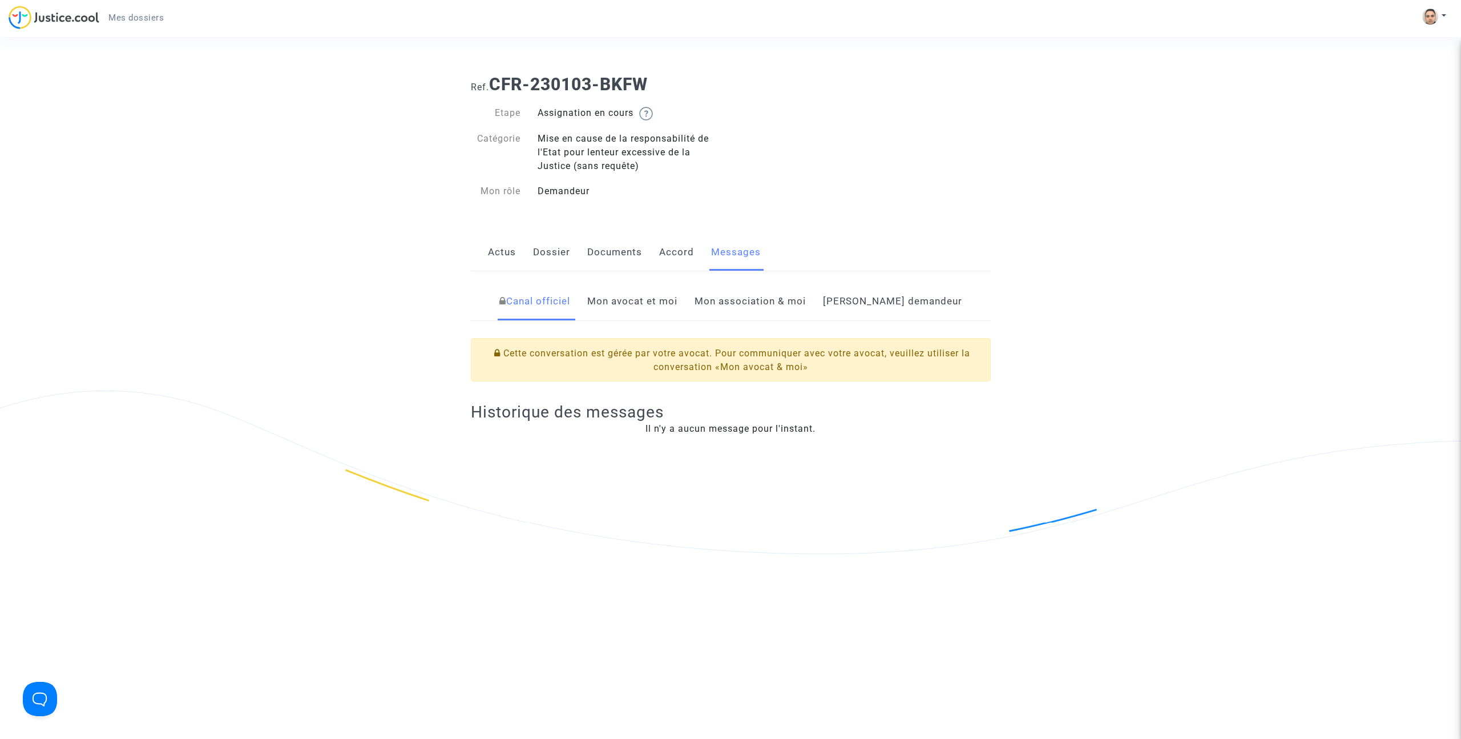
click at [662, 305] on div at bounding box center [730, 369] width 1461 height 739
click at [657, 305] on link "Mon avocat et moi" at bounding box center [632, 302] width 90 height 38
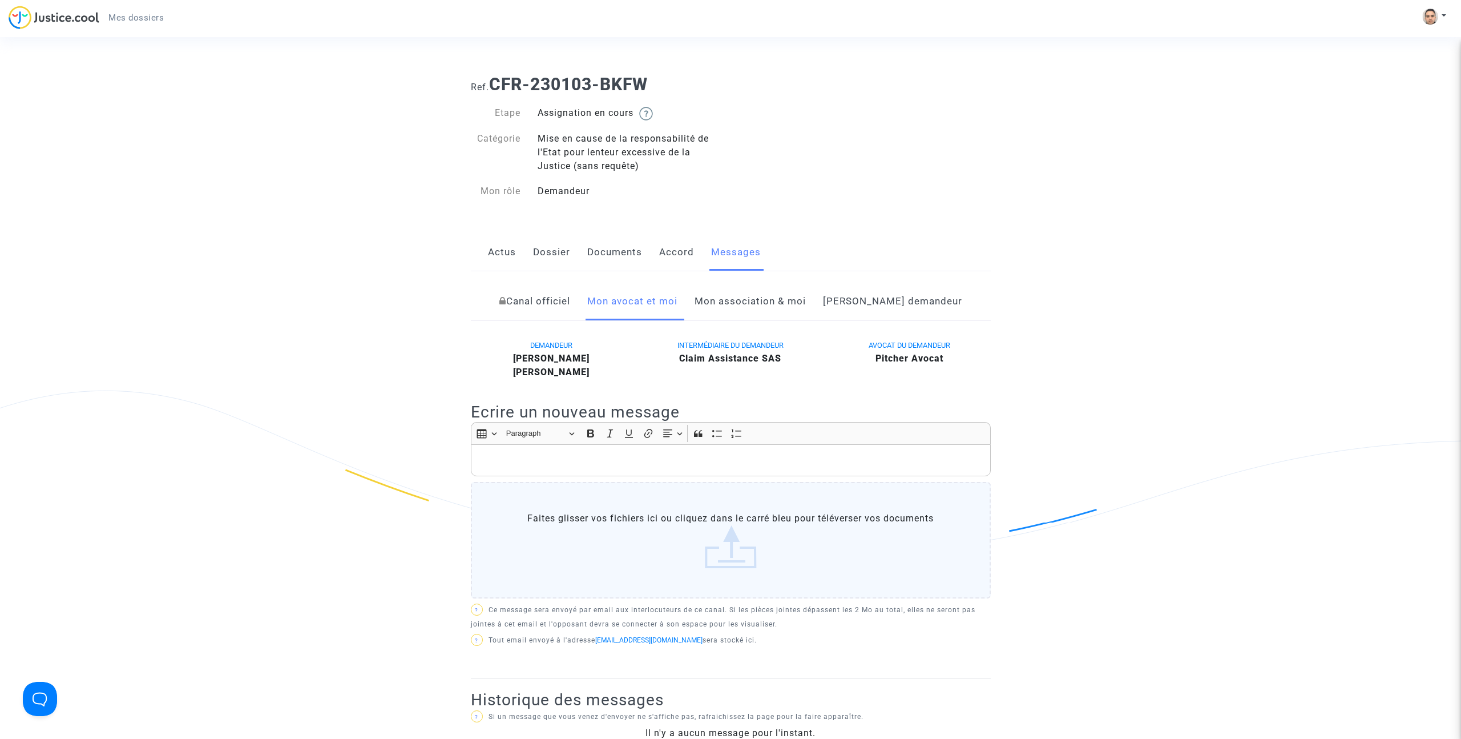
click at [759, 307] on link "Mon association & moi" at bounding box center [750, 302] width 111 height 38
click at [897, 308] on link "[PERSON_NAME] demandeur" at bounding box center [892, 302] width 139 height 38
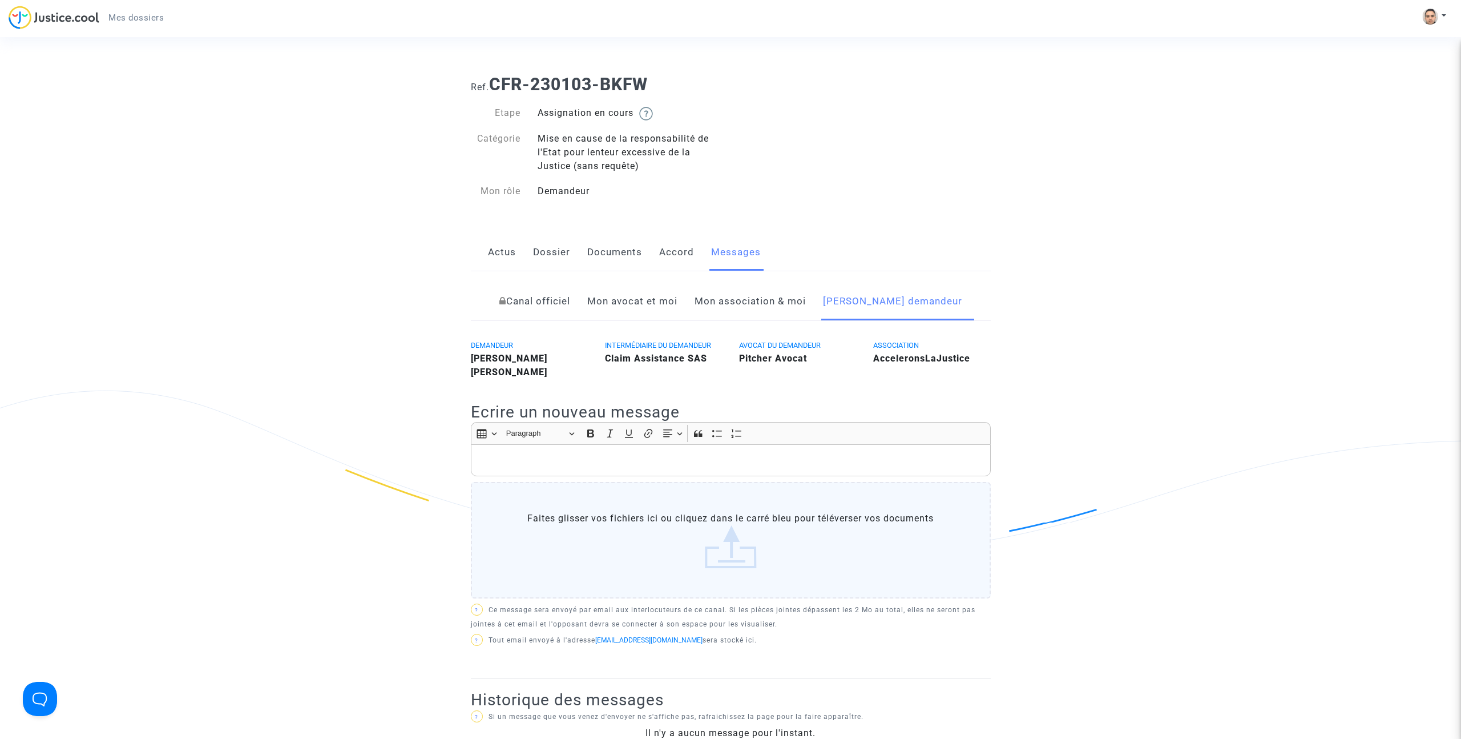
click at [683, 250] on link "Accord" at bounding box center [676, 252] width 35 height 38
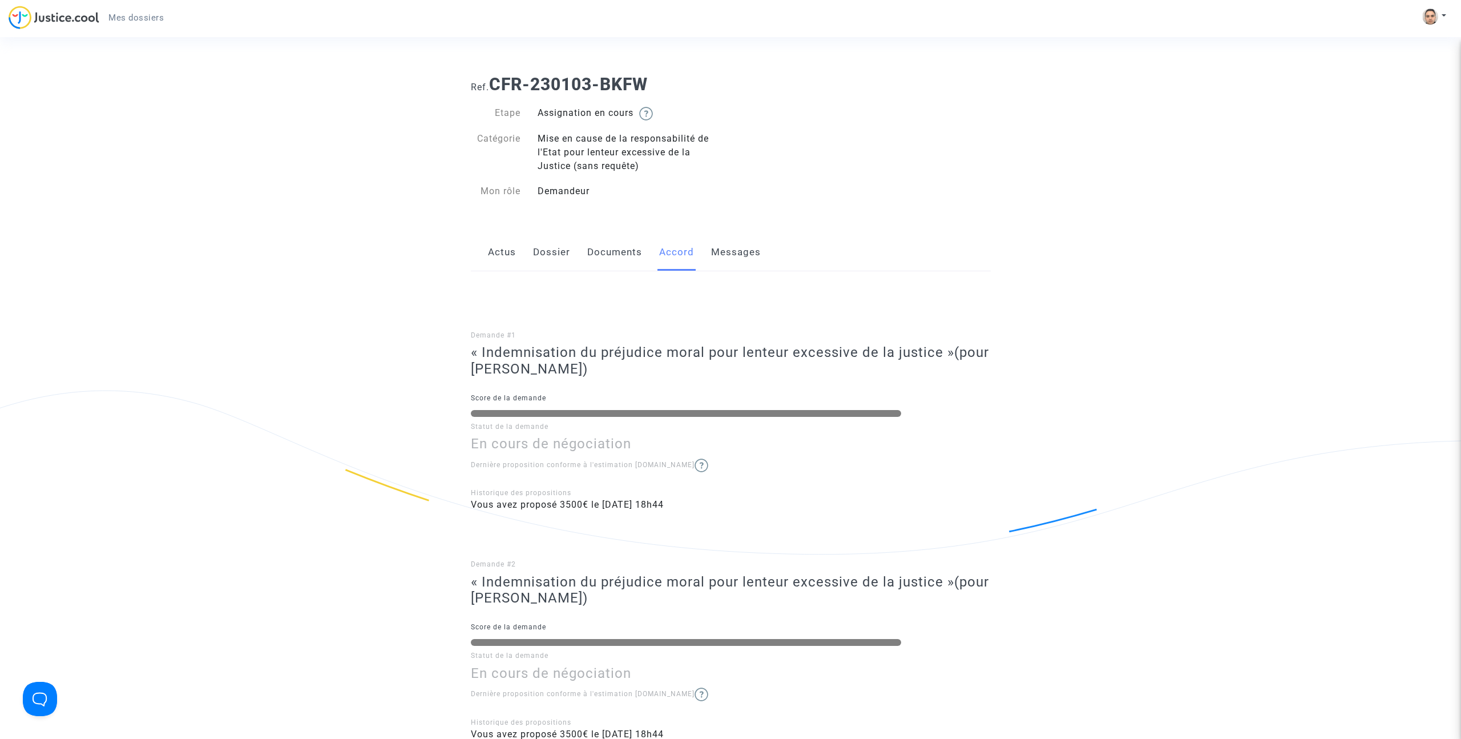
click at [513, 259] on link "Actus" at bounding box center [502, 252] width 28 height 38
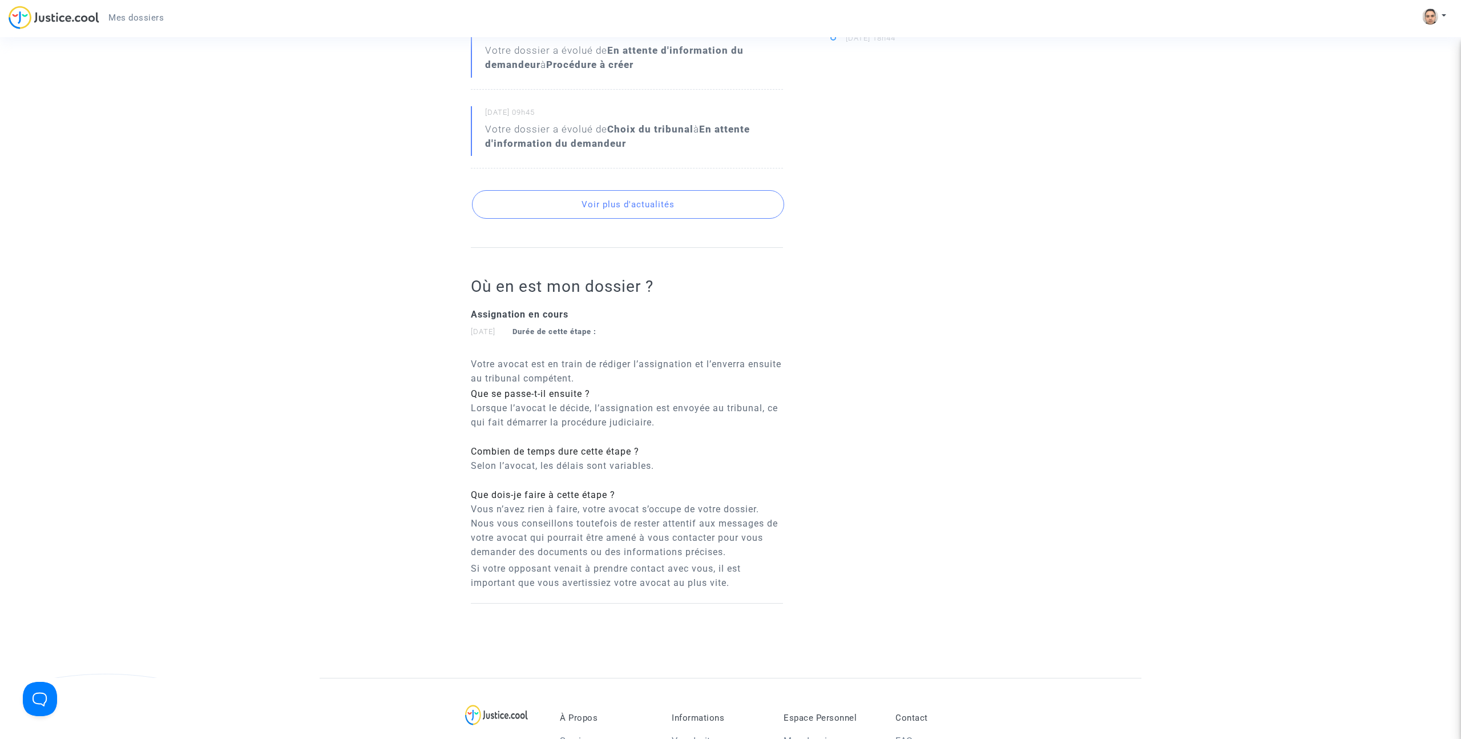
scroll to position [526, 0]
click at [631, 209] on button "Voir plus d'actualités" at bounding box center [628, 207] width 312 height 29
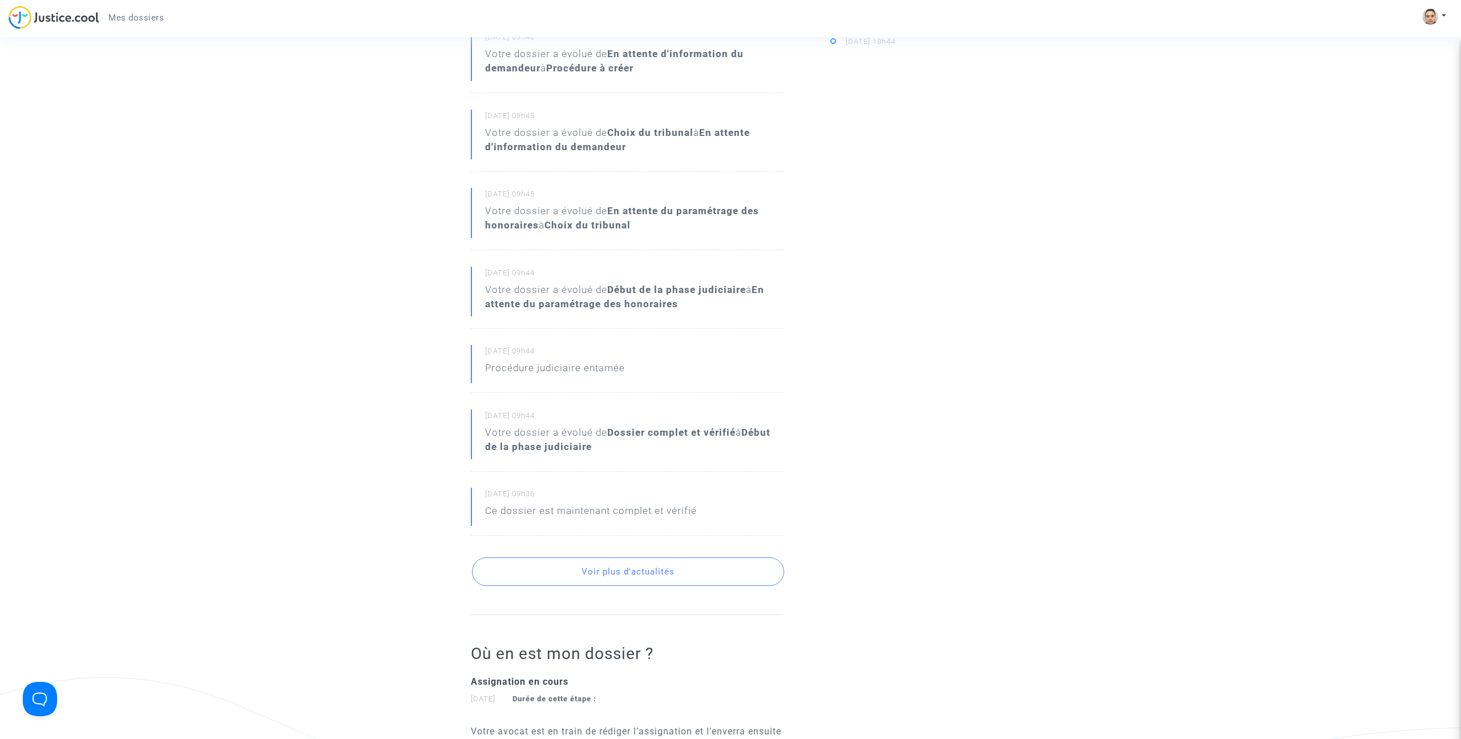
click at [630, 562] on button "Voir plus d'actualités" at bounding box center [628, 571] width 312 height 29
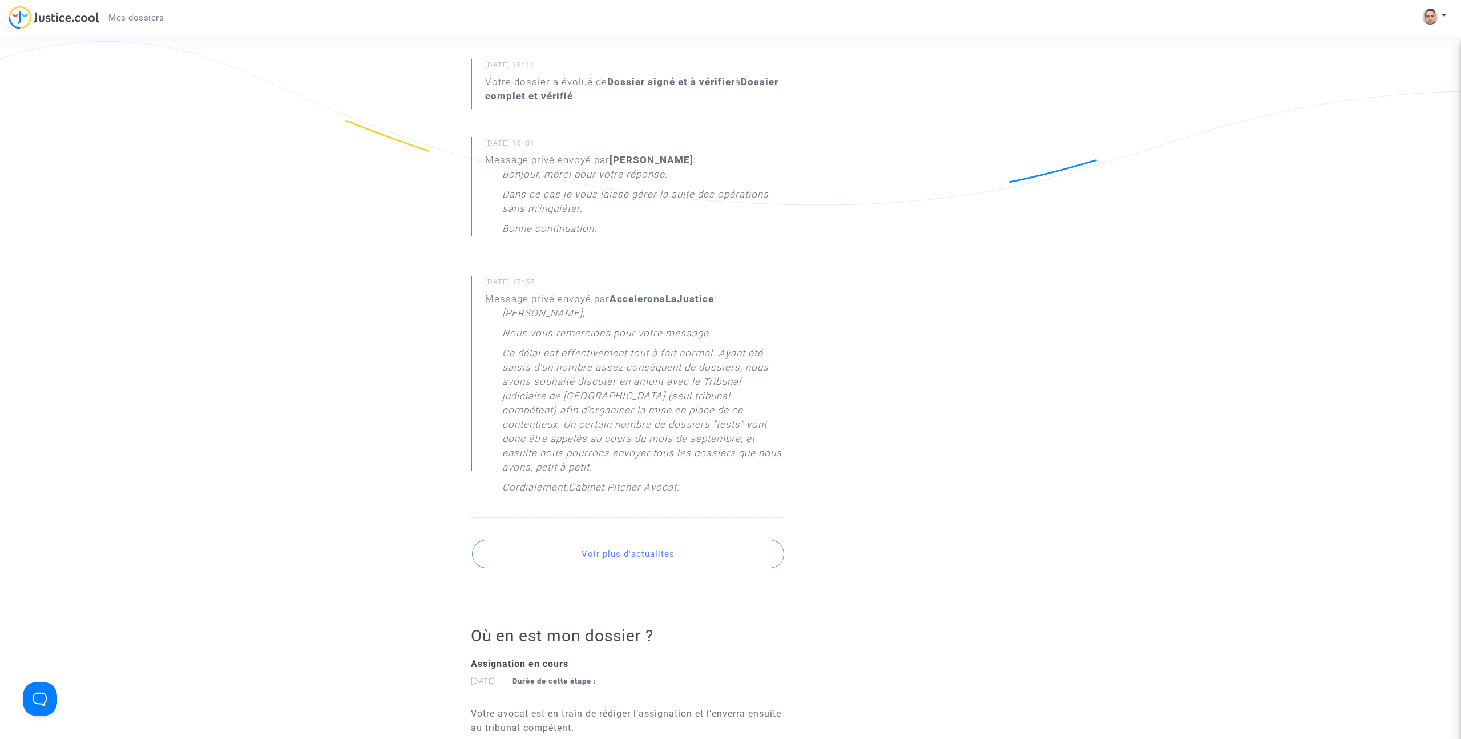
scroll to position [1163, 0]
click at [663, 539] on button "Voir plus d'actualités" at bounding box center [628, 553] width 312 height 29
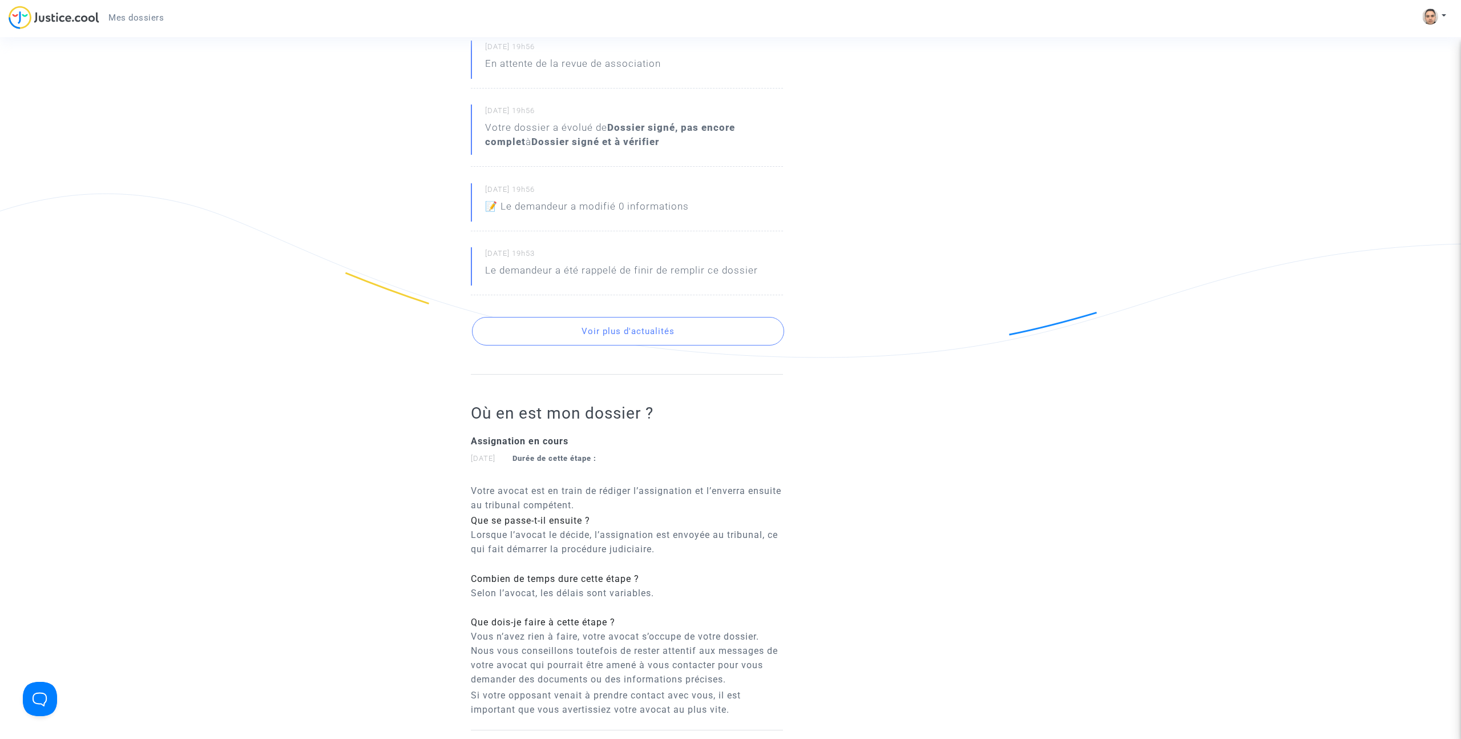
scroll to position [1803, 0]
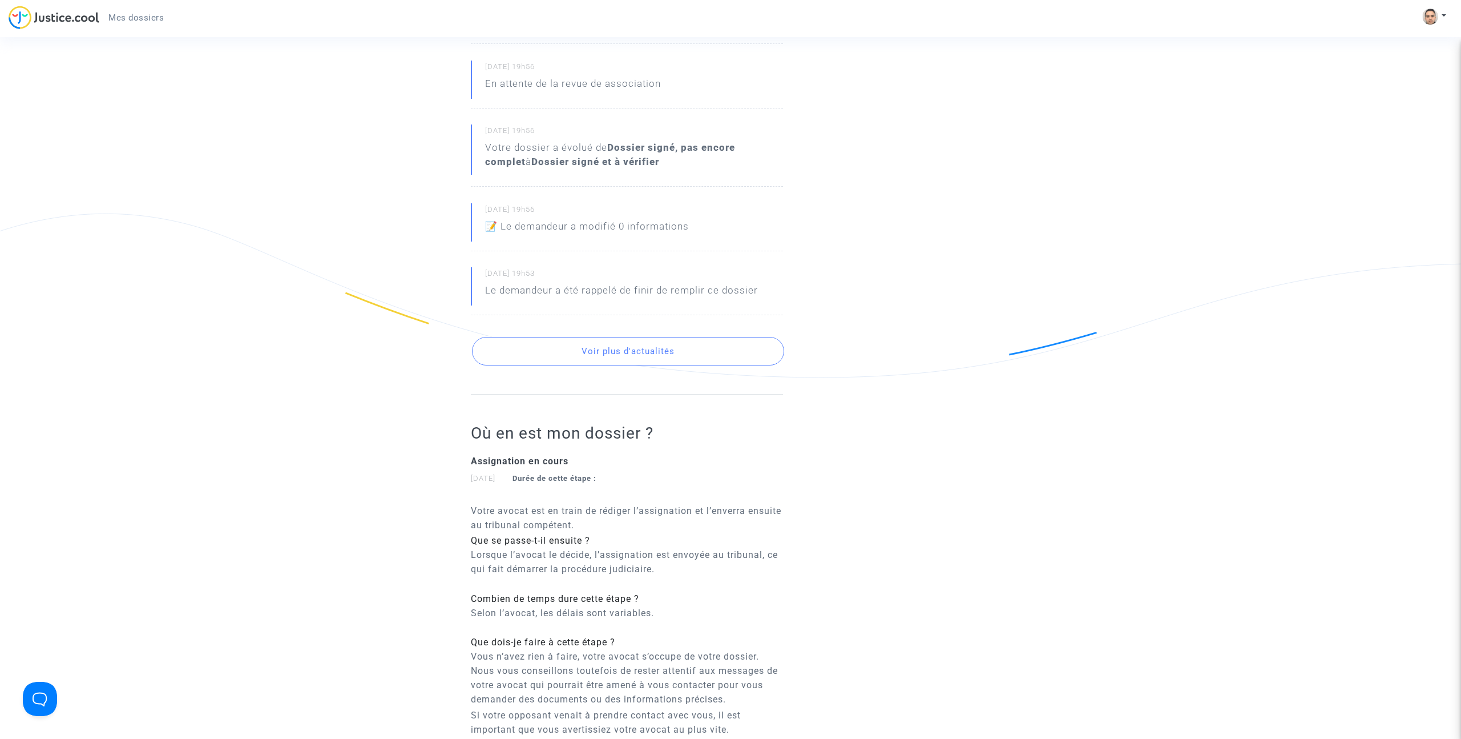
click at [680, 348] on button "Voir plus d'actualités" at bounding box center [628, 351] width 312 height 29
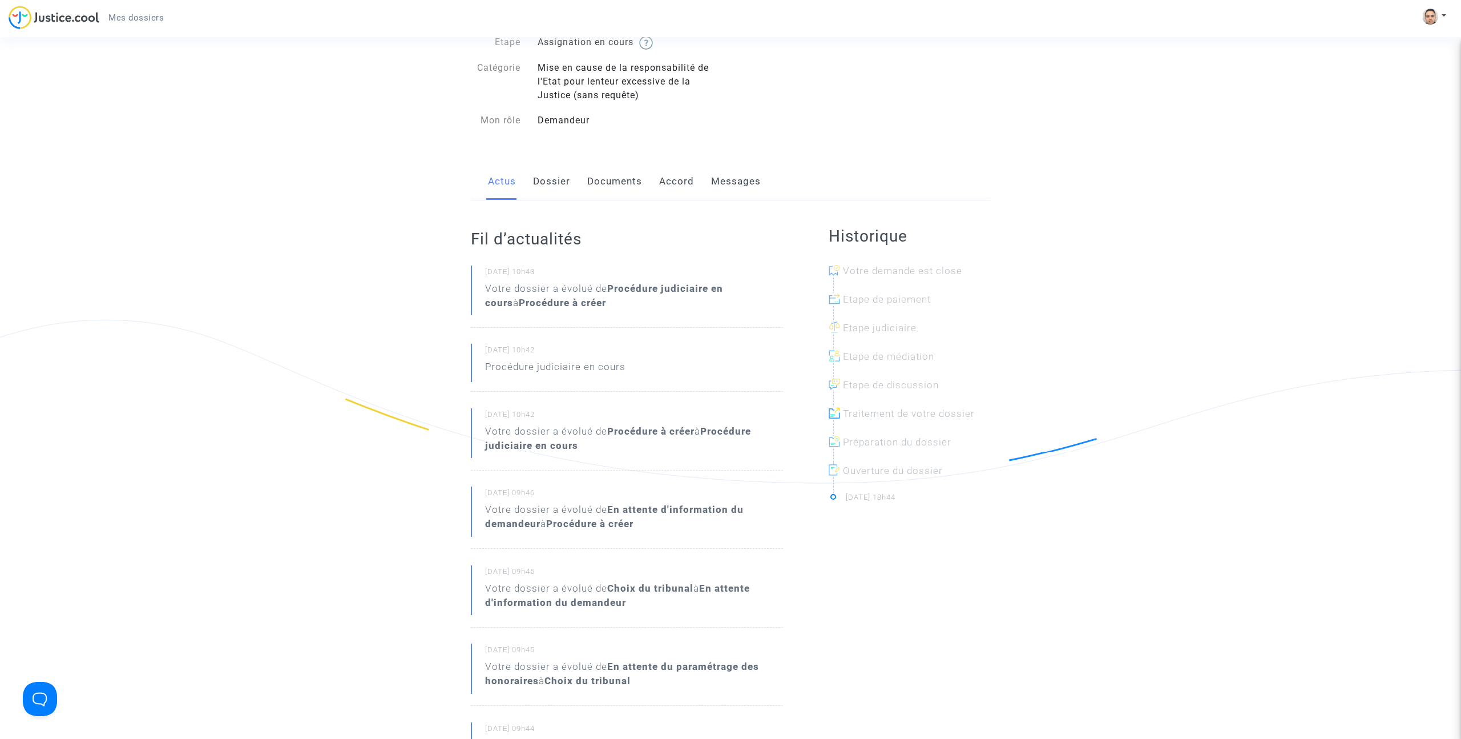
scroll to position [0, 0]
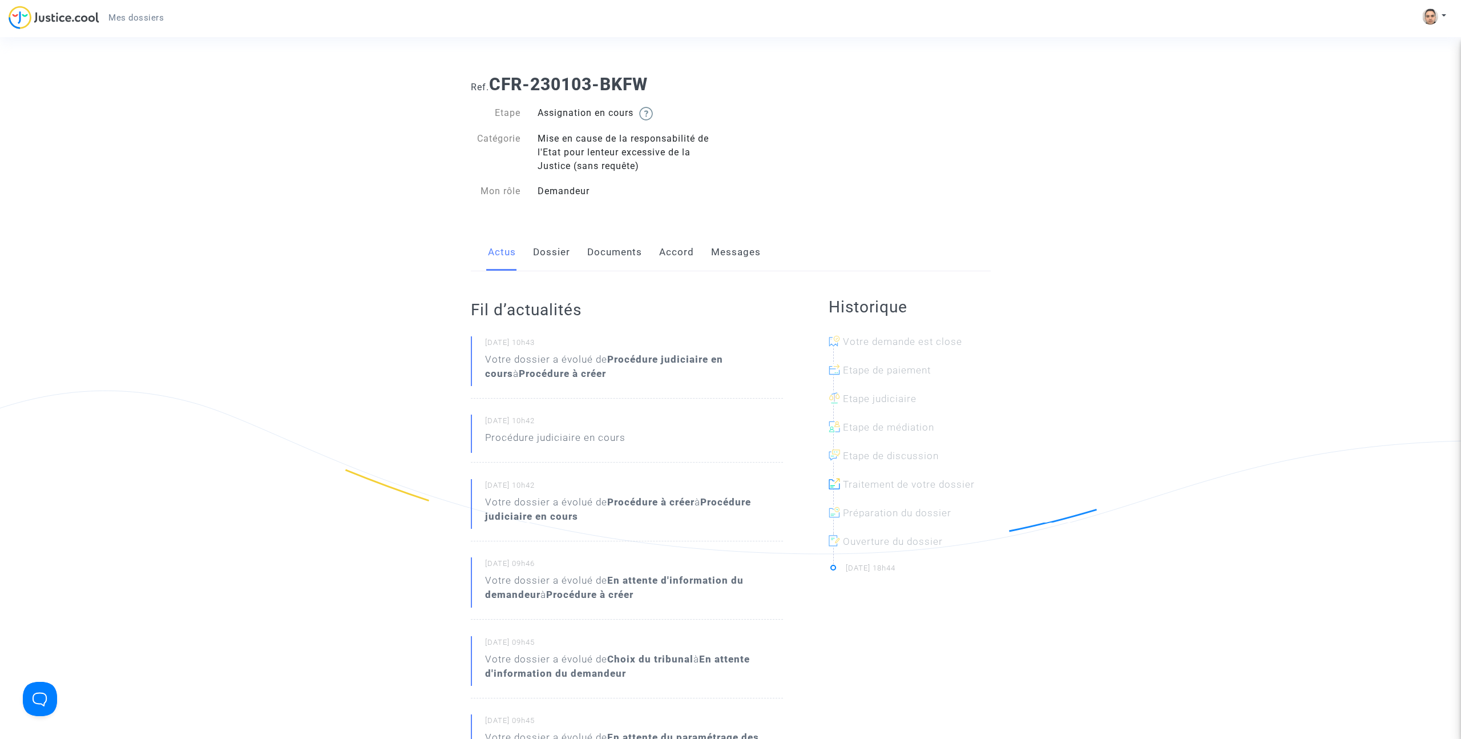
click at [558, 252] on link "Dossier" at bounding box center [551, 252] width 37 height 38
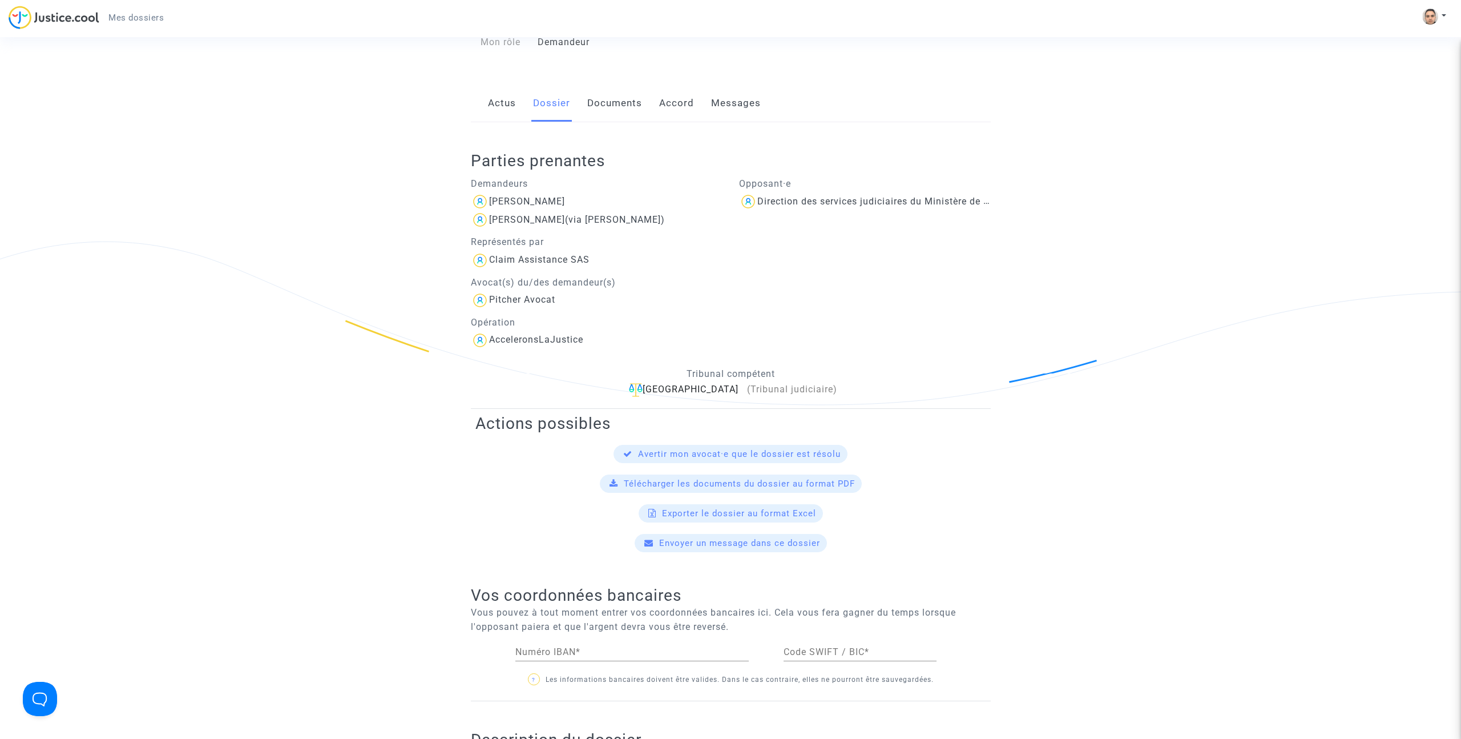
scroll to position [151, 0]
click at [748, 481] on span "Télécharger les documents du dossier au format PDF" at bounding box center [739, 482] width 231 height 10
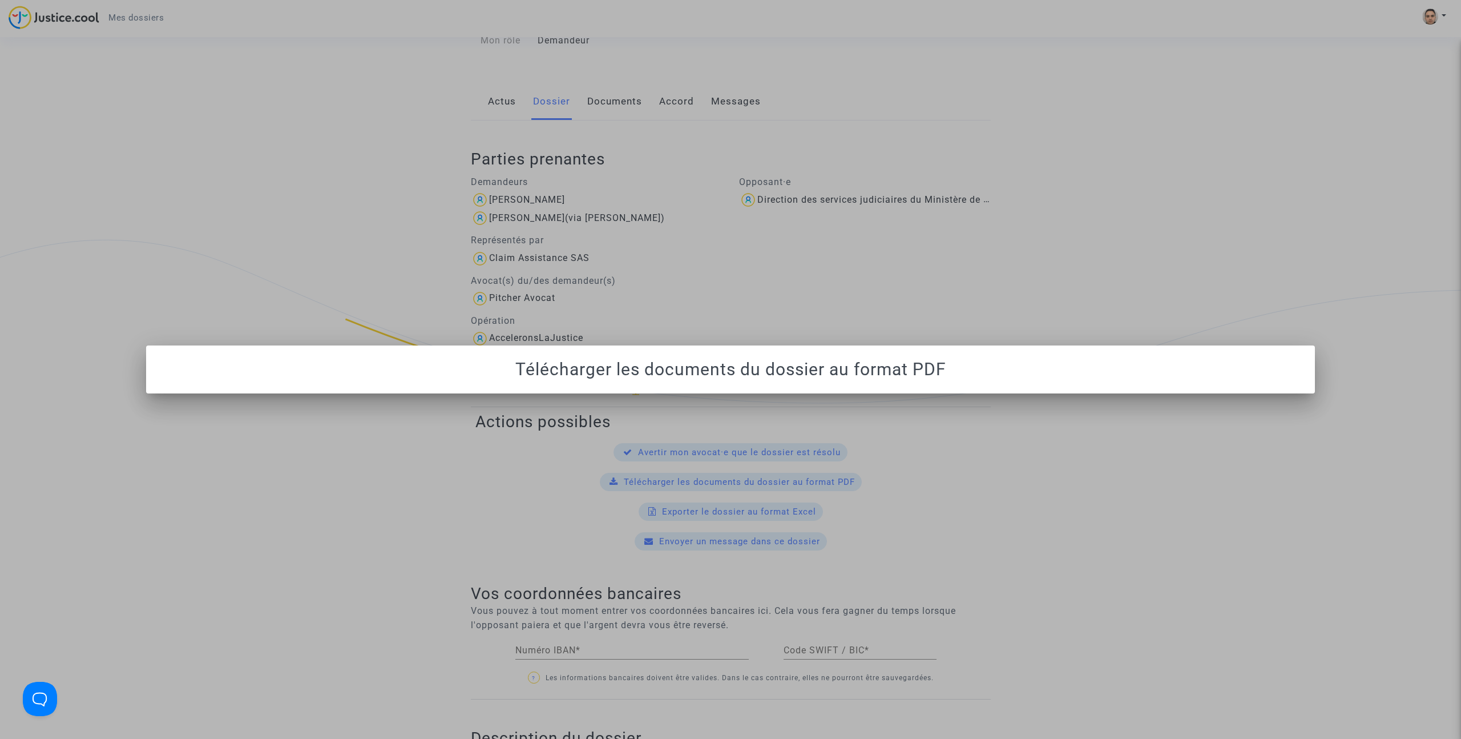
scroll to position [0, 0]
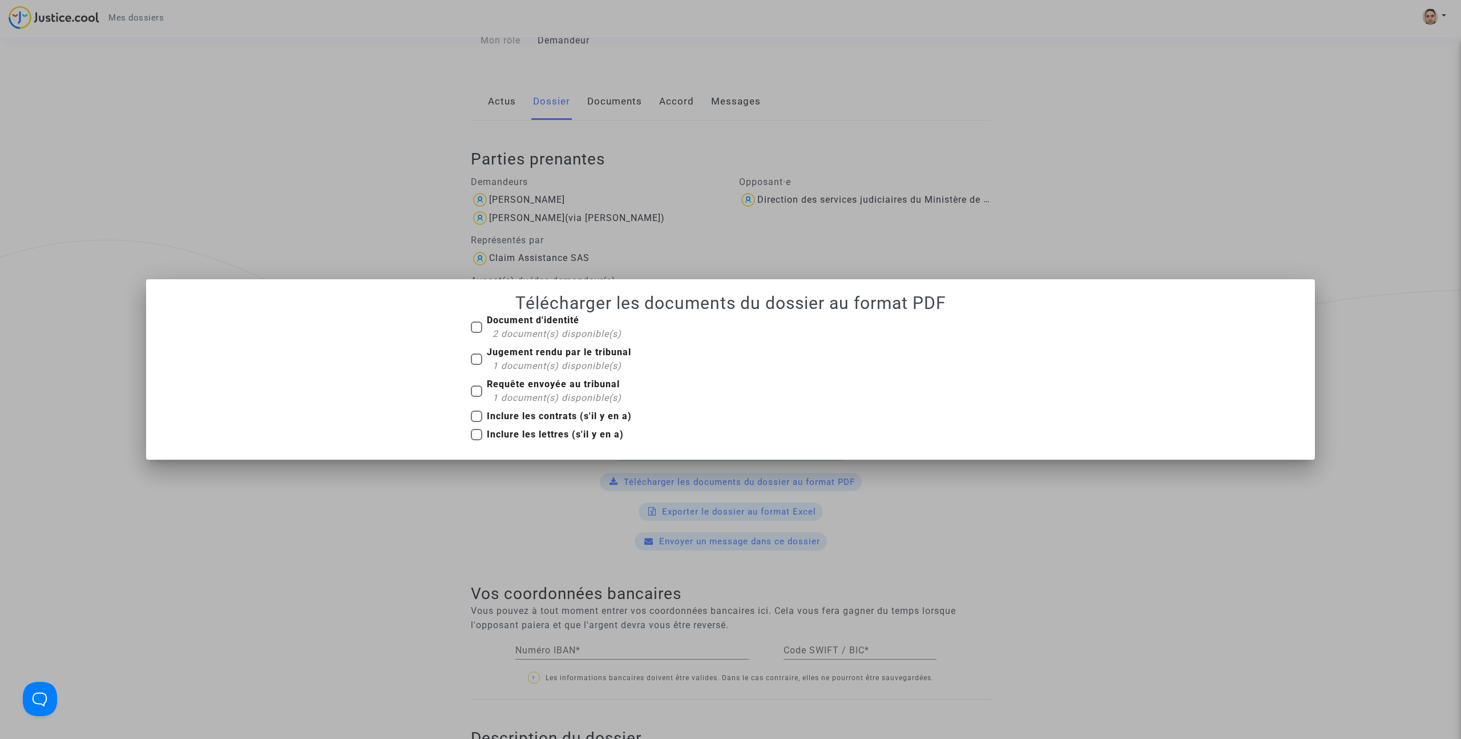
click at [537, 356] on b "Jugement rendu par le tribunal" at bounding box center [559, 351] width 144 height 11
click at [477, 365] on input "Jugement rendu par le tribunal 1 document(s) disponible(s)" at bounding box center [476, 365] width 1 height 1
checkbox input "true"
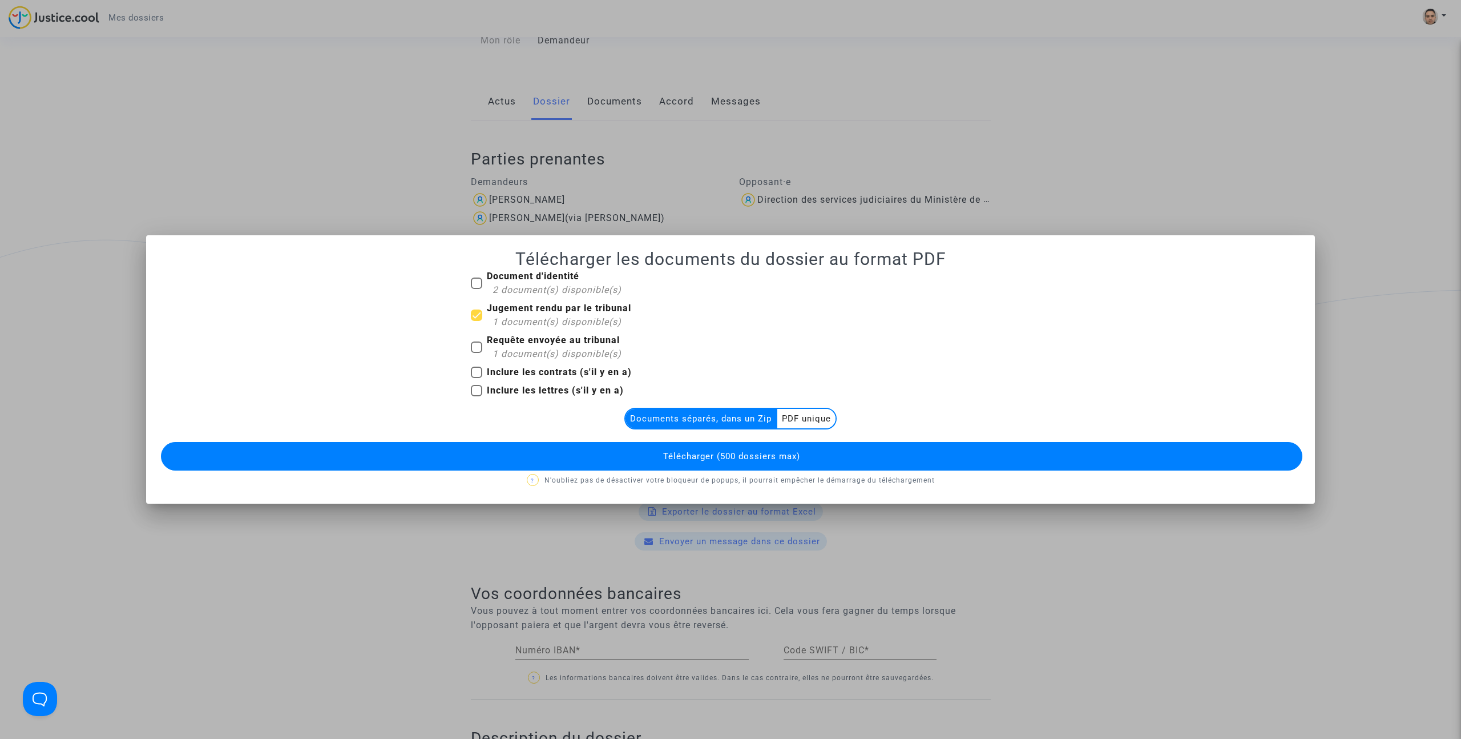
click at [533, 352] on span "1 document(s) disponible(s)" at bounding box center [557, 353] width 129 height 11
click at [477, 353] on input "Requête envoyée au tribunal 1 document(s) disponible(s)" at bounding box center [476, 353] width 1 height 1
checkbox input "true"
click at [797, 412] on multi-toggle-item "PDF unique" at bounding box center [806, 418] width 58 height 19
click at [744, 456] on span "Télécharger (500 dossiers max)" at bounding box center [731, 456] width 137 height 10
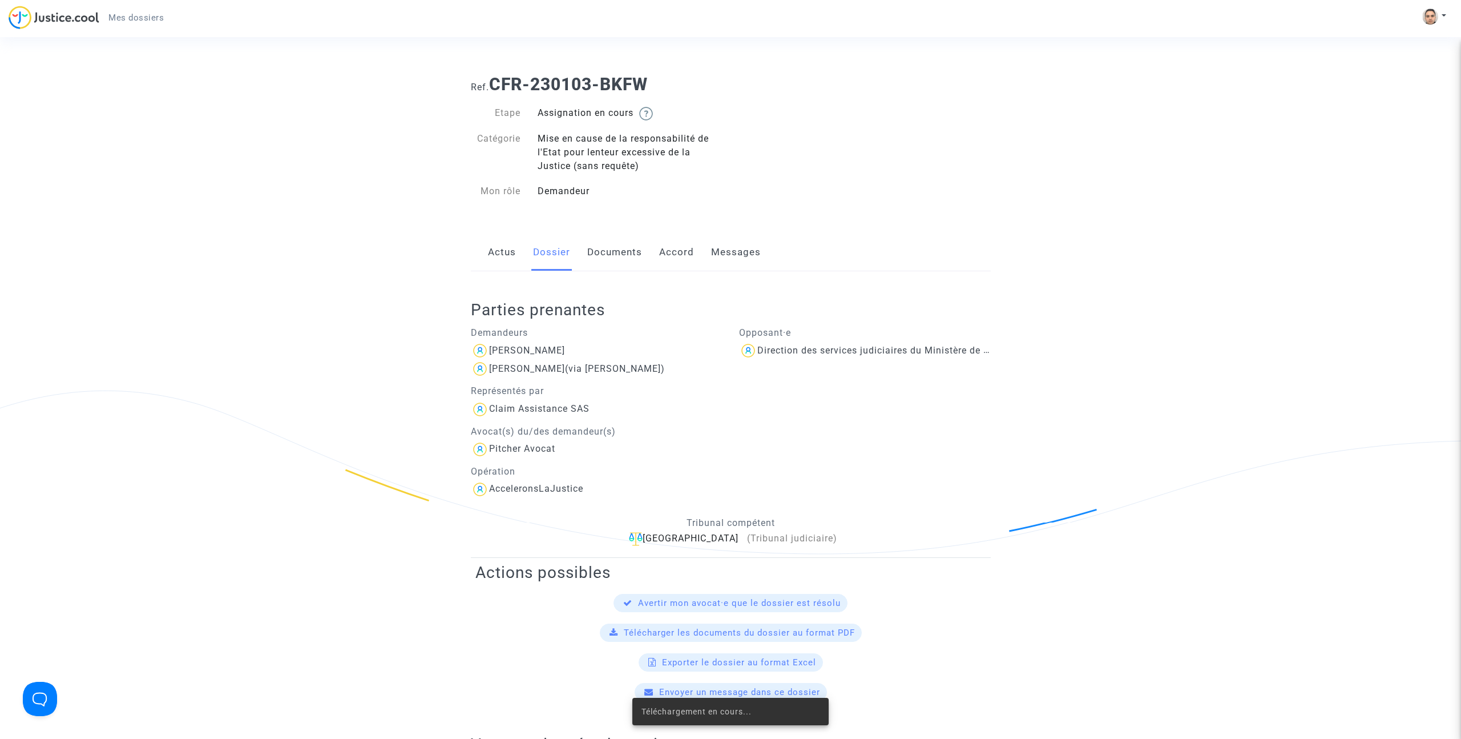
scroll to position [151, 0]
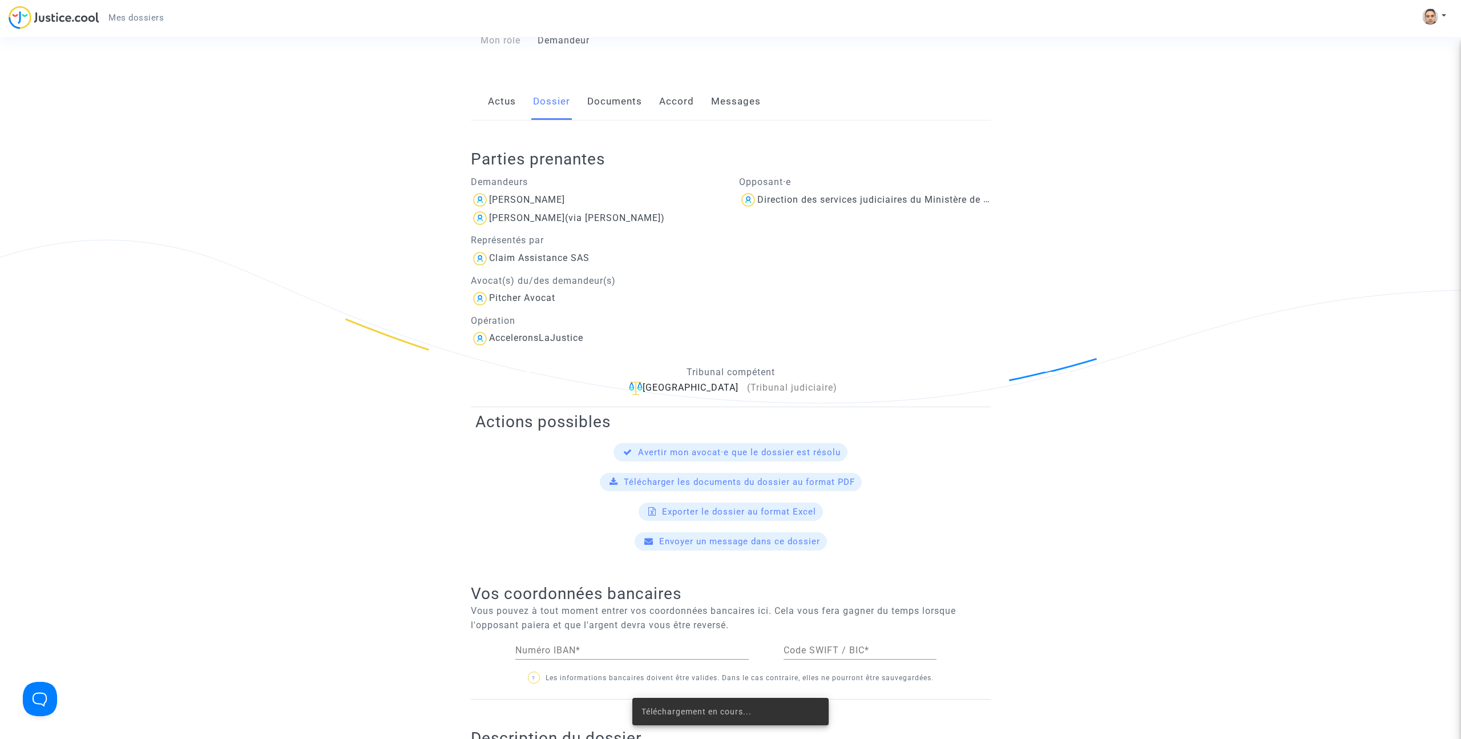
click at [755, 189] on div "Opposant·e Direction des services judiciaires du Ministère de la Justice - Bure…" at bounding box center [865, 258] width 269 height 179
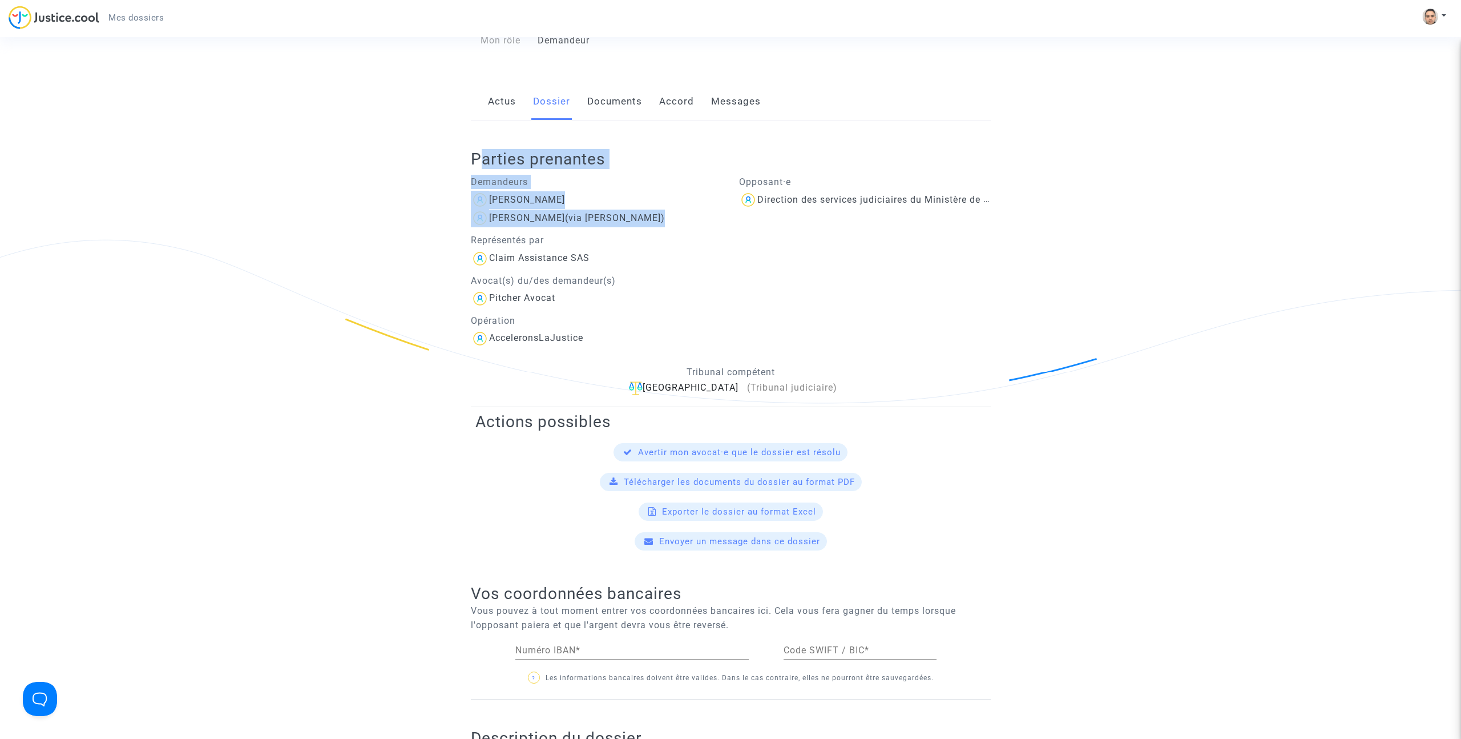
drag, startPoint x: 495, startPoint y: 175, endPoint x: 607, endPoint y: 232, distance: 124.8
click at [583, 233] on div "Parties prenantes Demandeurs [PERSON_NAME] van [PERSON_NAME] (via [PERSON_NAME]…" at bounding box center [731, 263] width 520 height 287
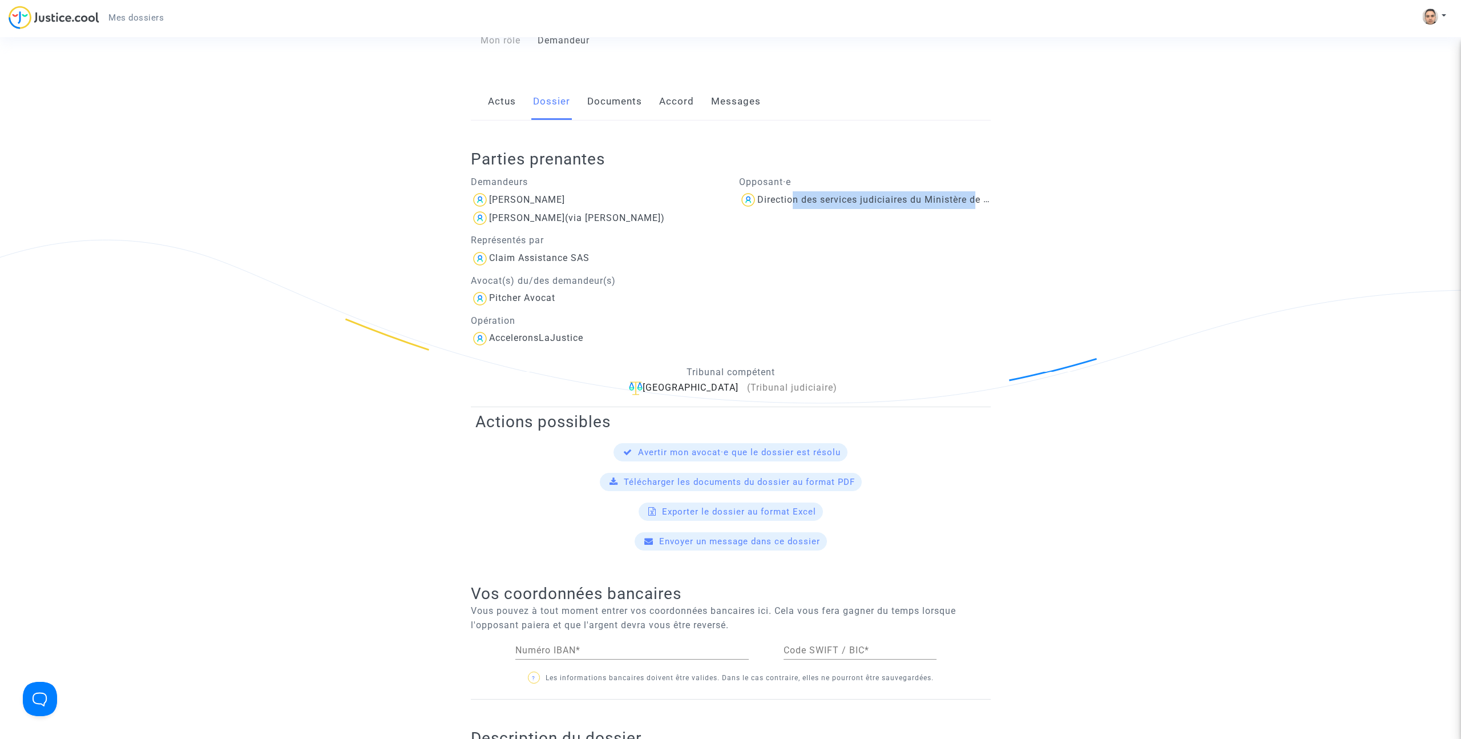
drag, startPoint x: 791, startPoint y: 197, endPoint x: 985, endPoint y: 195, distance: 194.1
click at [985, 195] on div "Direction des services judiciaires du Ministère de la Justice - Bureau FIP4" at bounding box center [924, 199] width 334 height 11
click at [951, 201] on div "Direction des services judiciaires du Ministère de la Justice - Bureau FIP4" at bounding box center [924, 199] width 334 height 11
drag, startPoint x: 951, startPoint y: 201, endPoint x: 1073, endPoint y: 204, distance: 121.6
click at [1073, 204] on ng-component "Ref. CFR-230103-BKFW Etape Assignation en cours Catégorie Mise en cause de la r…" at bounding box center [731, 590] width 822 height 1350
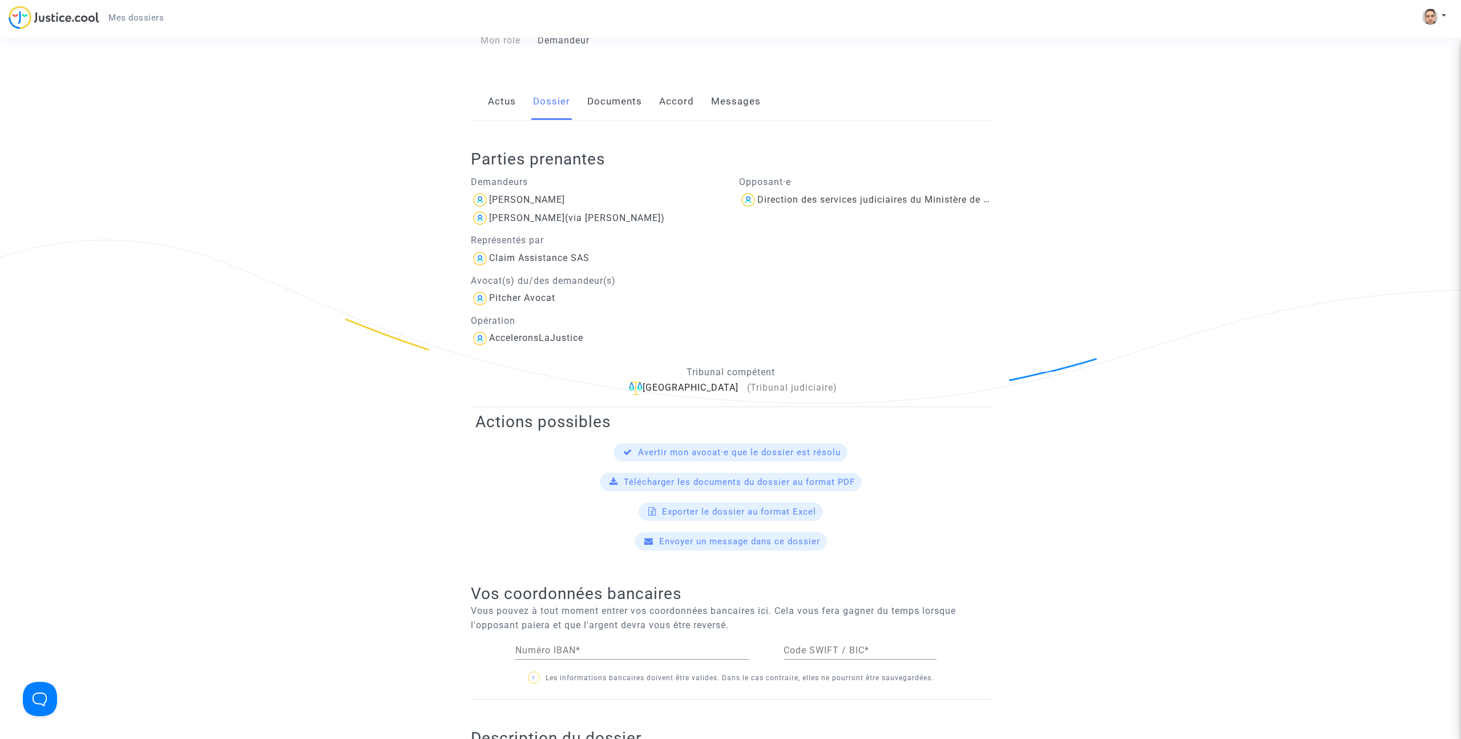
click at [1001, 213] on ng-component "Ref. CFR-230103-BKFW Etape Assignation en cours Catégorie Mise en cause de la r…" at bounding box center [731, 590] width 822 height 1350
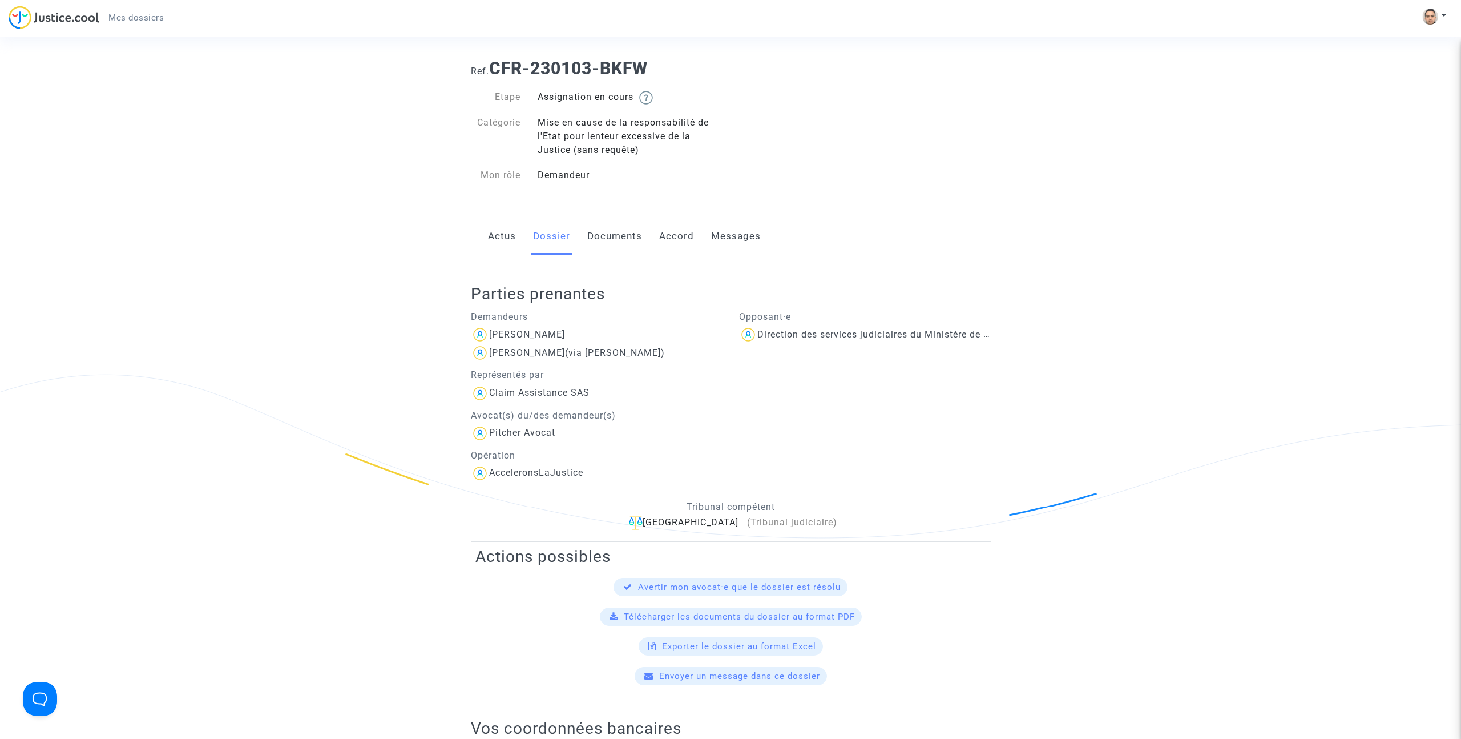
scroll to position [0, 0]
